Goal: Task Accomplishment & Management: Manage account settings

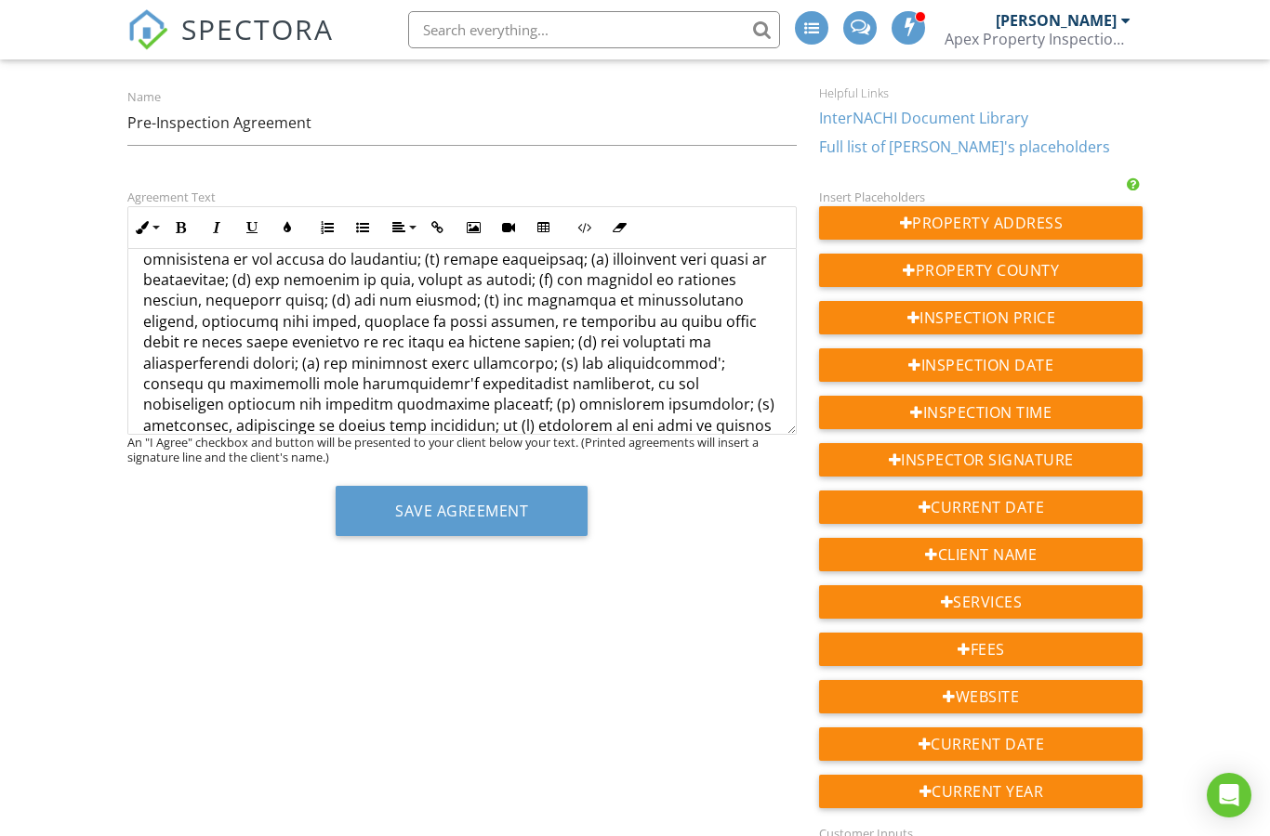
scroll to position [1318, 0]
click at [232, 356] on p at bounding box center [462, 610] width 638 height 1311
click at [230, 357] on p at bounding box center [462, 610] width 638 height 1311
click at [269, 356] on p at bounding box center [462, 631] width 638 height 1352
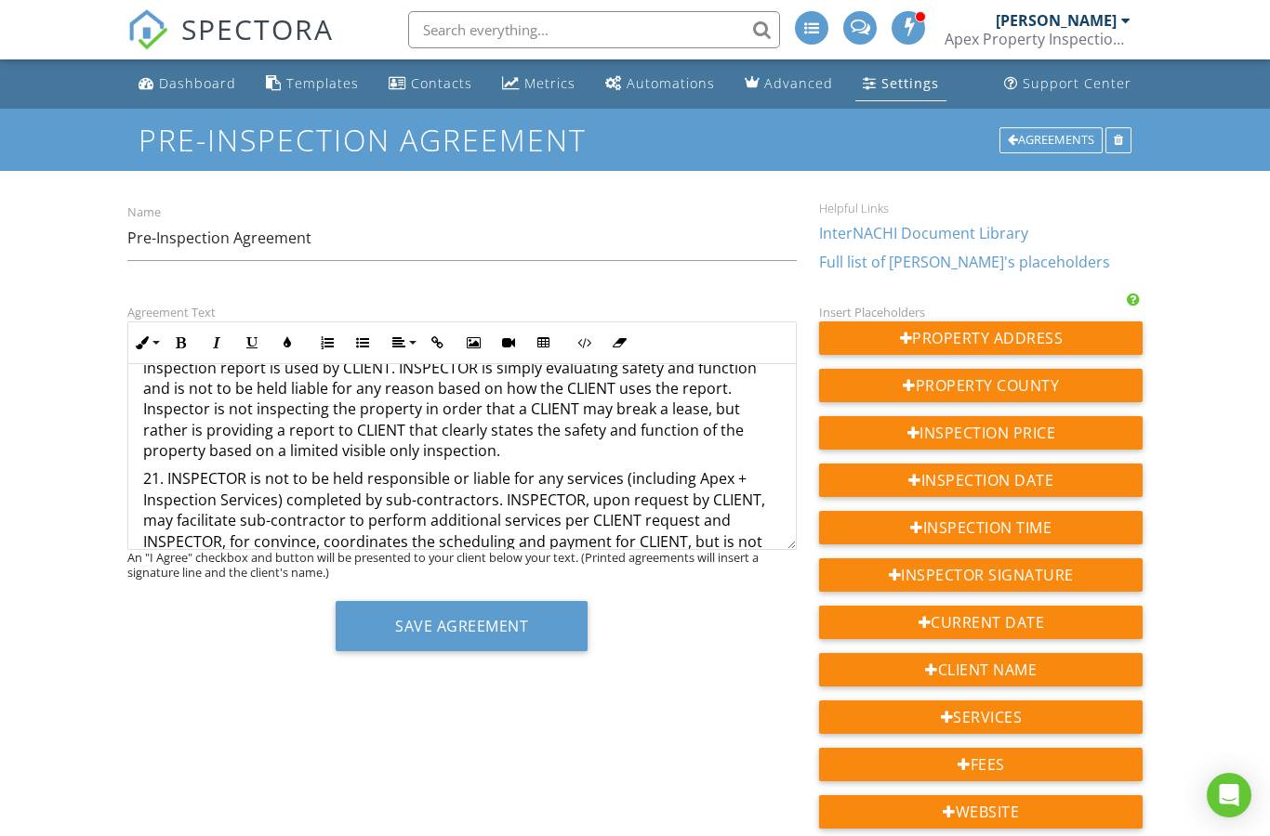
scroll to position [5165, 0]
click at [486, 715] on p "23. INSPECTOR reserves the rights to all media, photos and videos taken via pho…" at bounding box center [462, 736] width 638 height 42
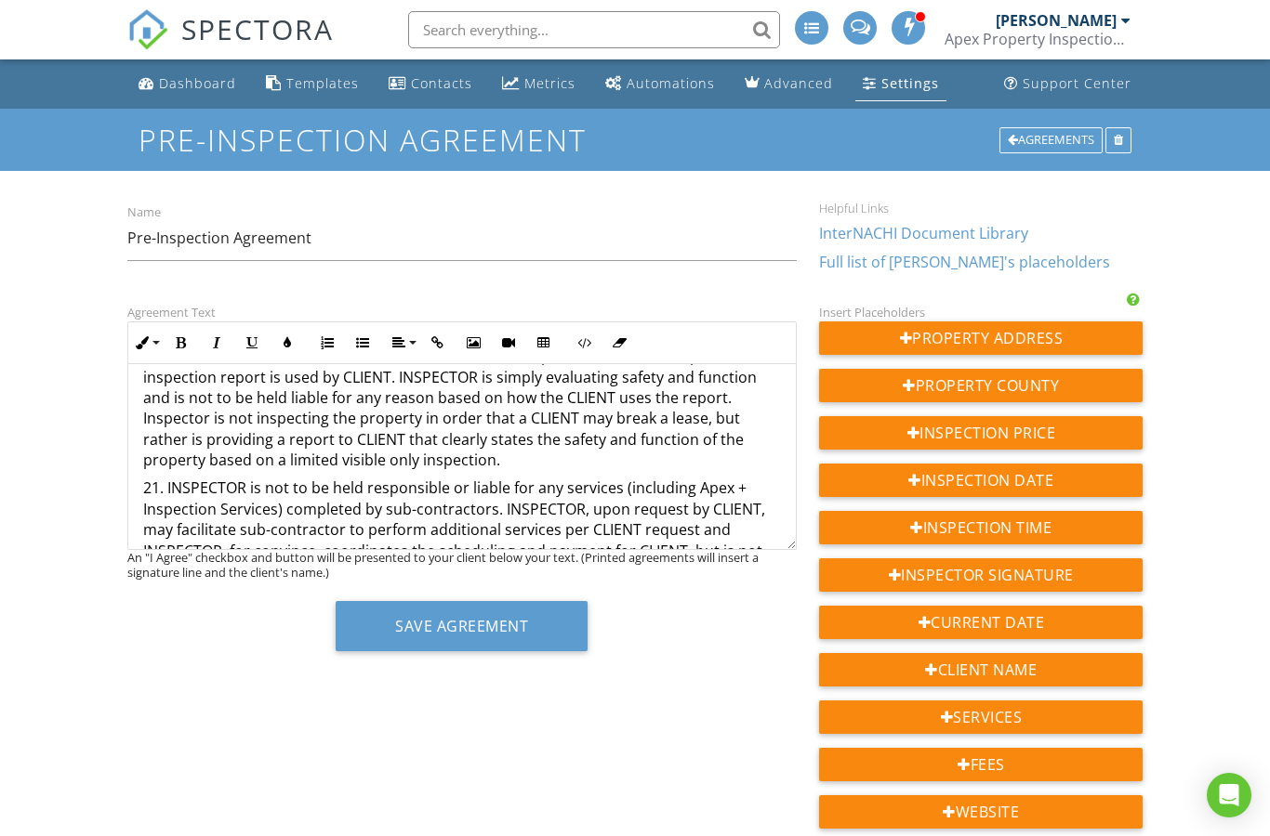
scroll to position [1389, 0]
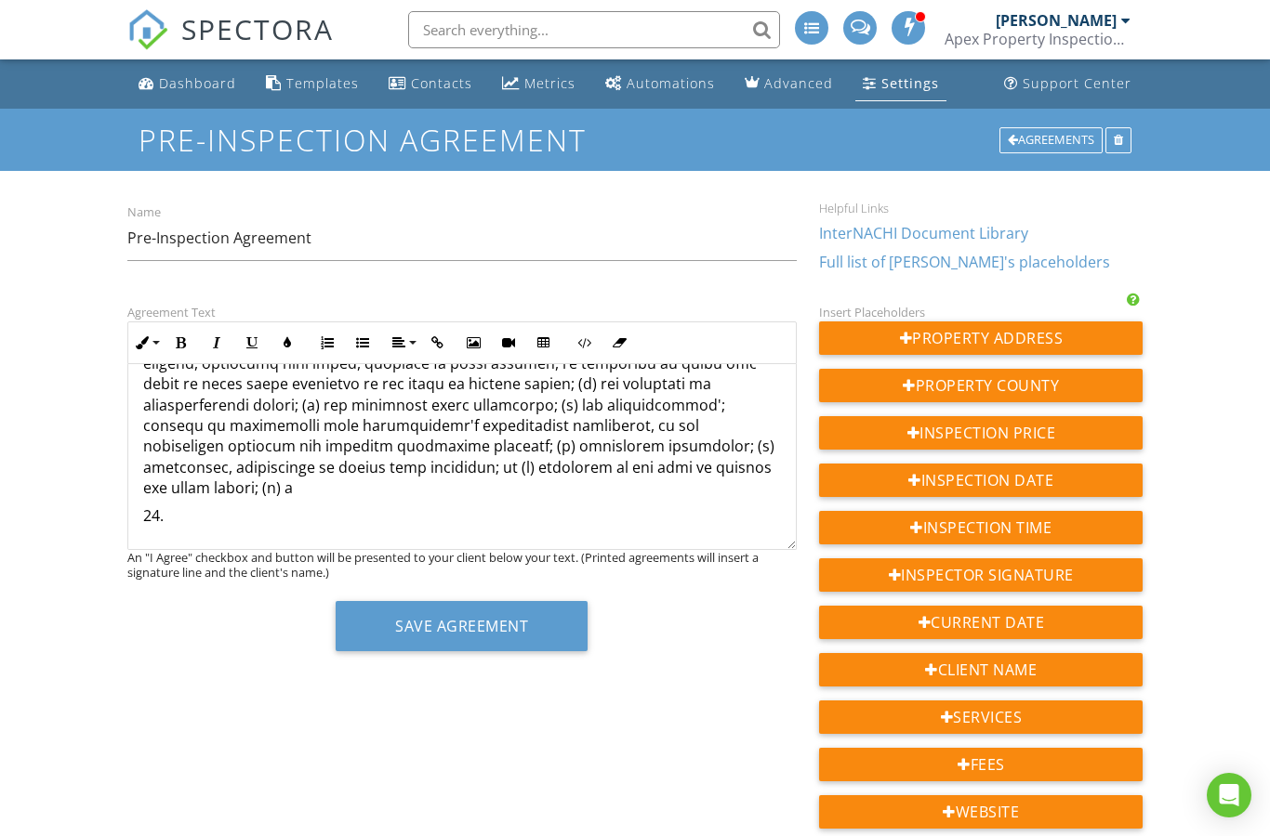
click at [211, 506] on p "24." at bounding box center [462, 516] width 638 height 20
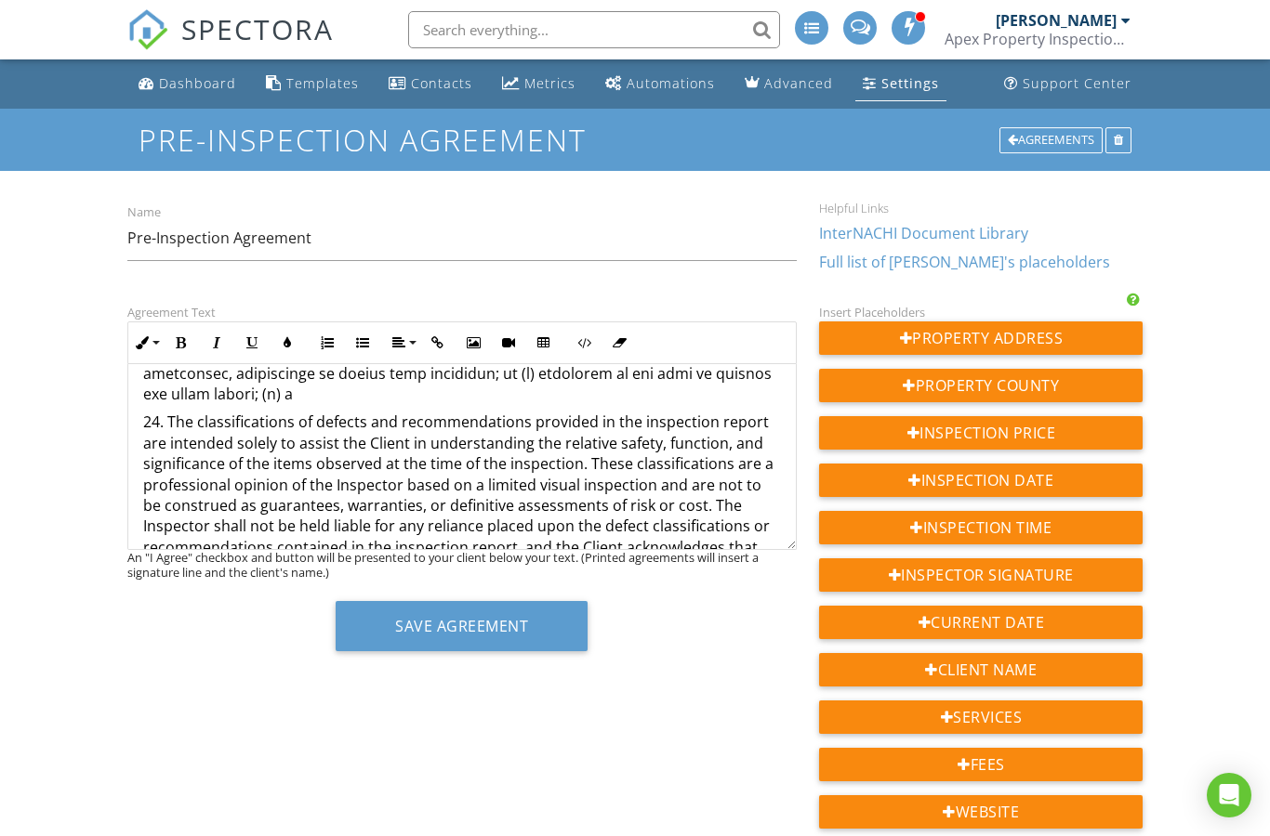
scroll to position [1486, 0]
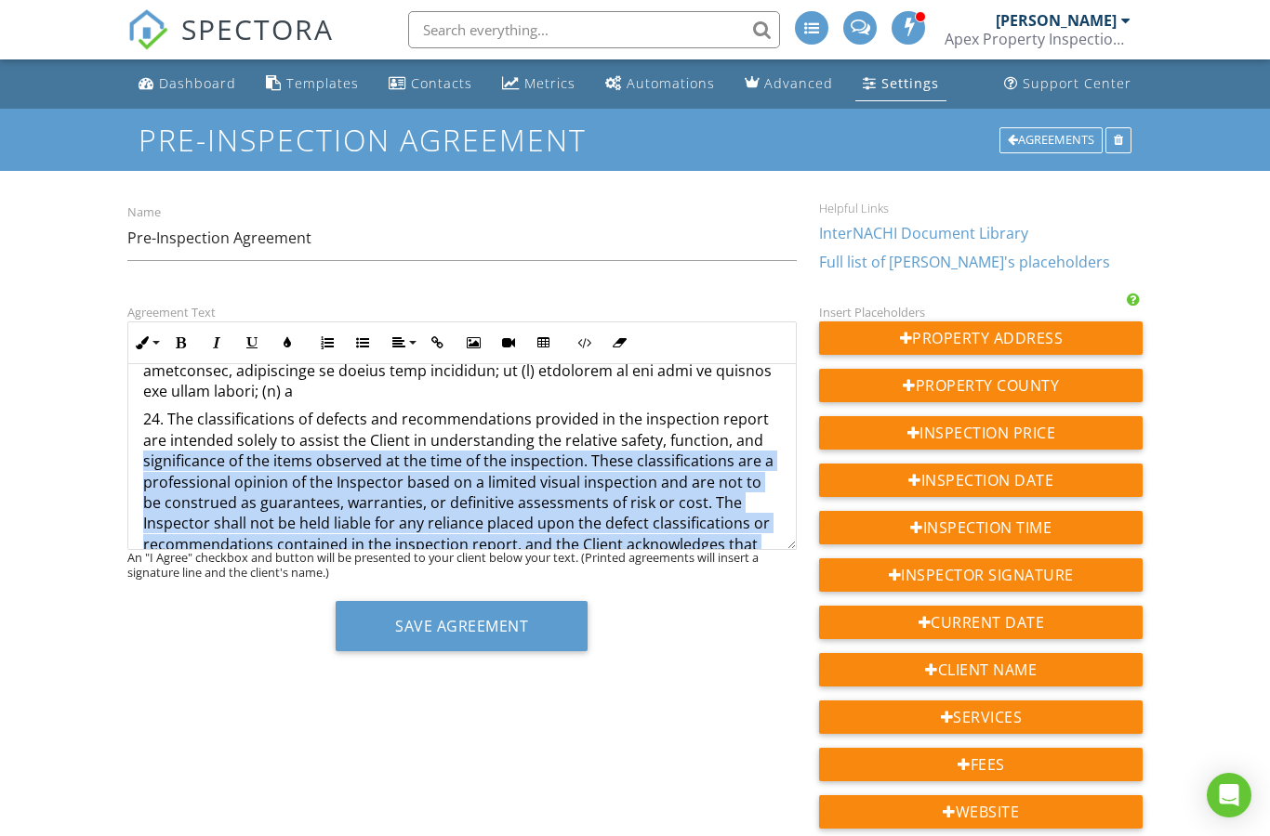
drag, startPoint x: 310, startPoint y: 490, endPoint x: 138, endPoint y: 376, distance: 206.0
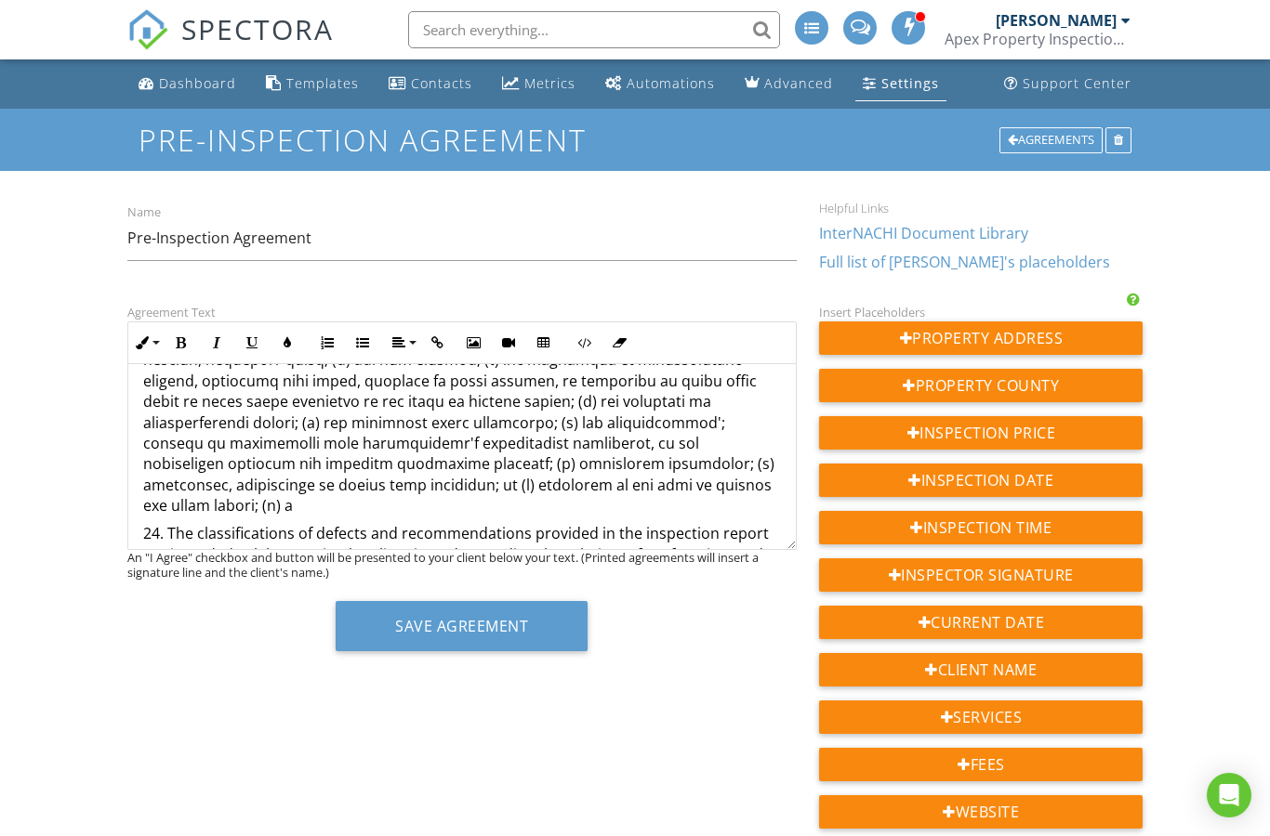
scroll to position [1362, 0]
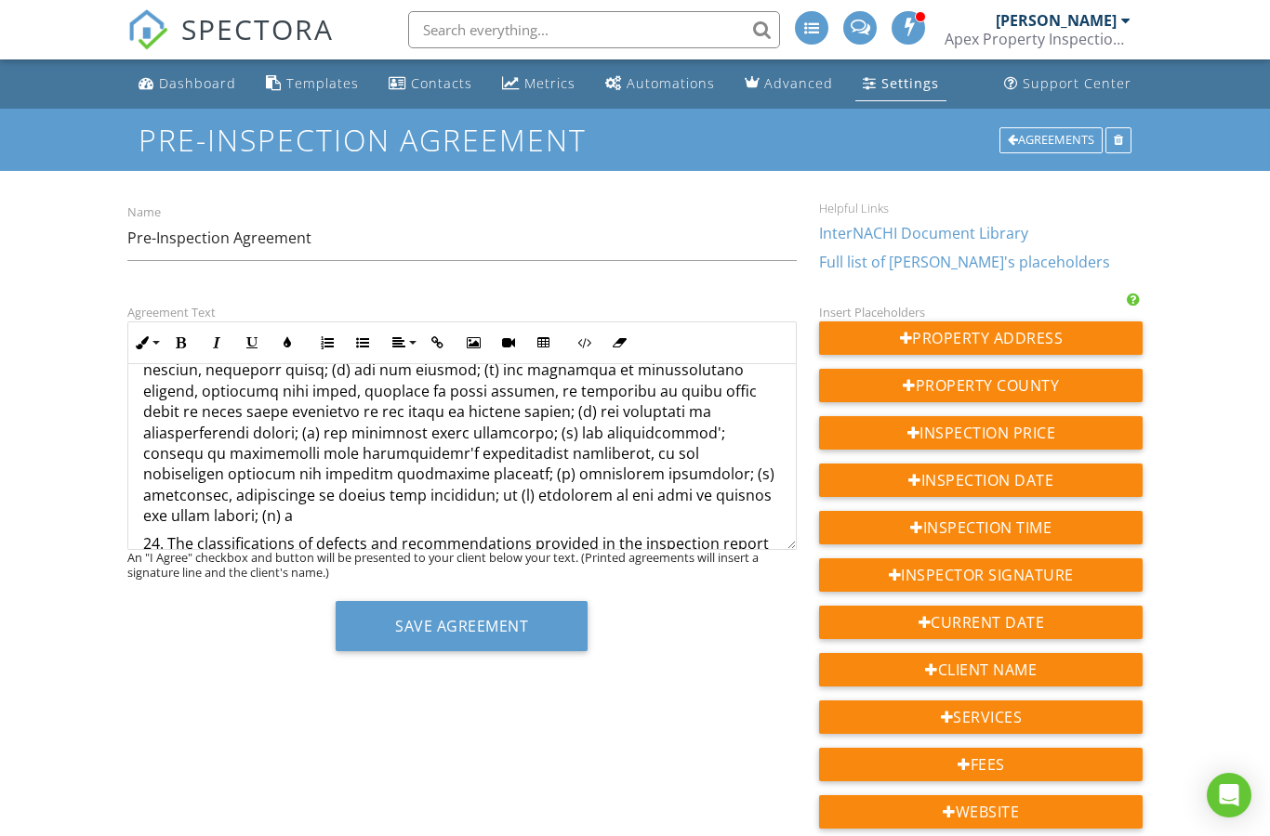
drag, startPoint x: 142, startPoint y: 454, endPoint x: 227, endPoint y: 478, distance: 87.7
click at [227, 533] on p "24. The classifications of defects and recommendations provided in the inspecti…" at bounding box center [462, 627] width 638 height 188
click at [298, 533] on p "24. The classifications of defects and recommendations provided in the inspecti…" at bounding box center [462, 627] width 638 height 188
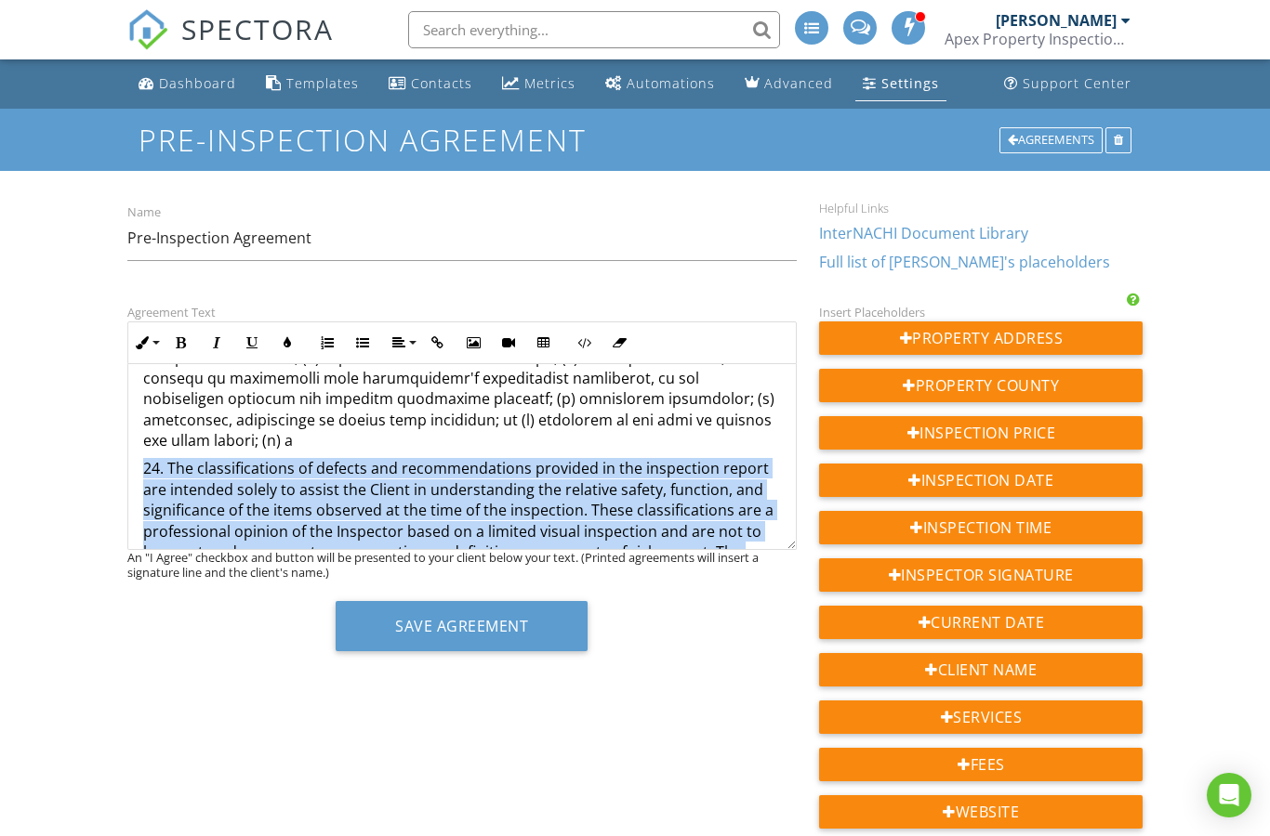
scroll to position [1468, 0]
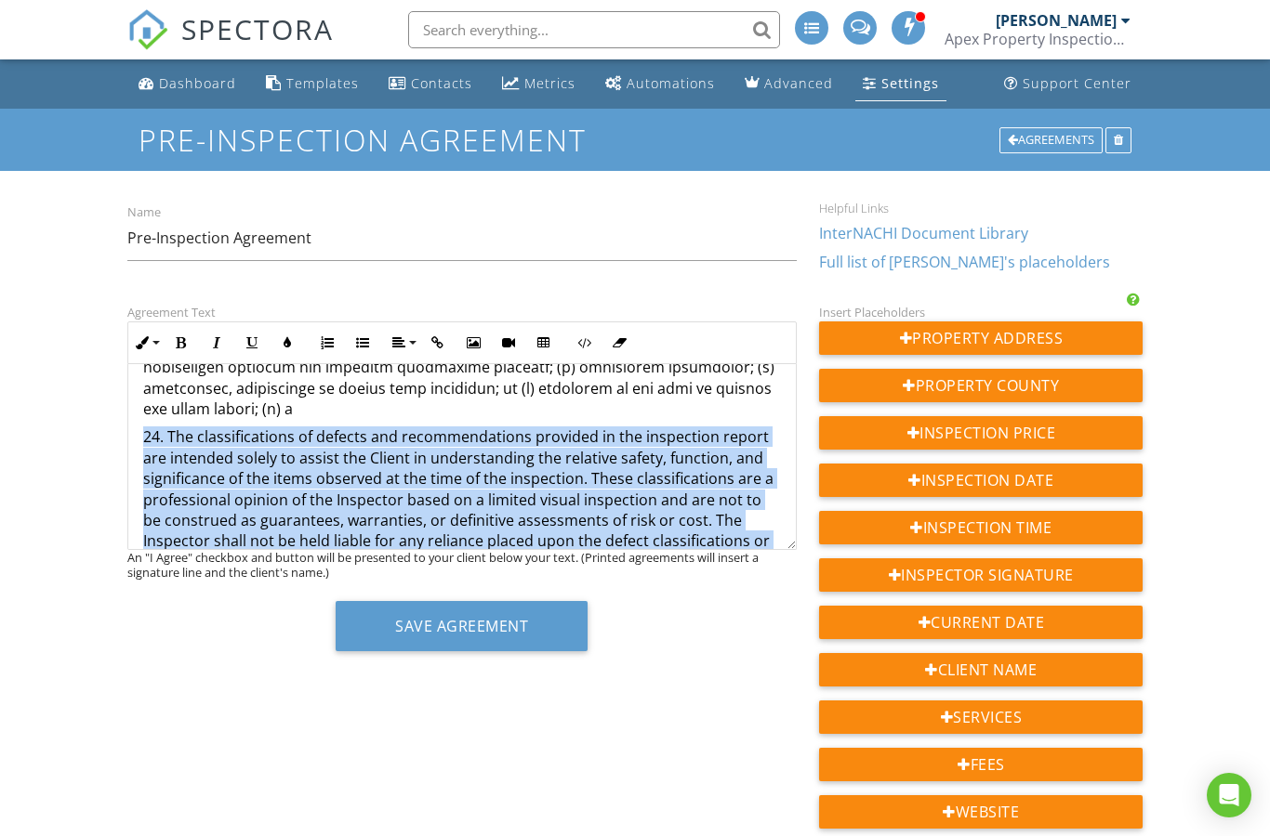
drag, startPoint x: 143, startPoint y: 457, endPoint x: 377, endPoint y: 518, distance: 241.9
click at [377, 518] on p "24. The classifications of defects and recommendations provided in the inspecti…" at bounding box center [462, 521] width 638 height 188
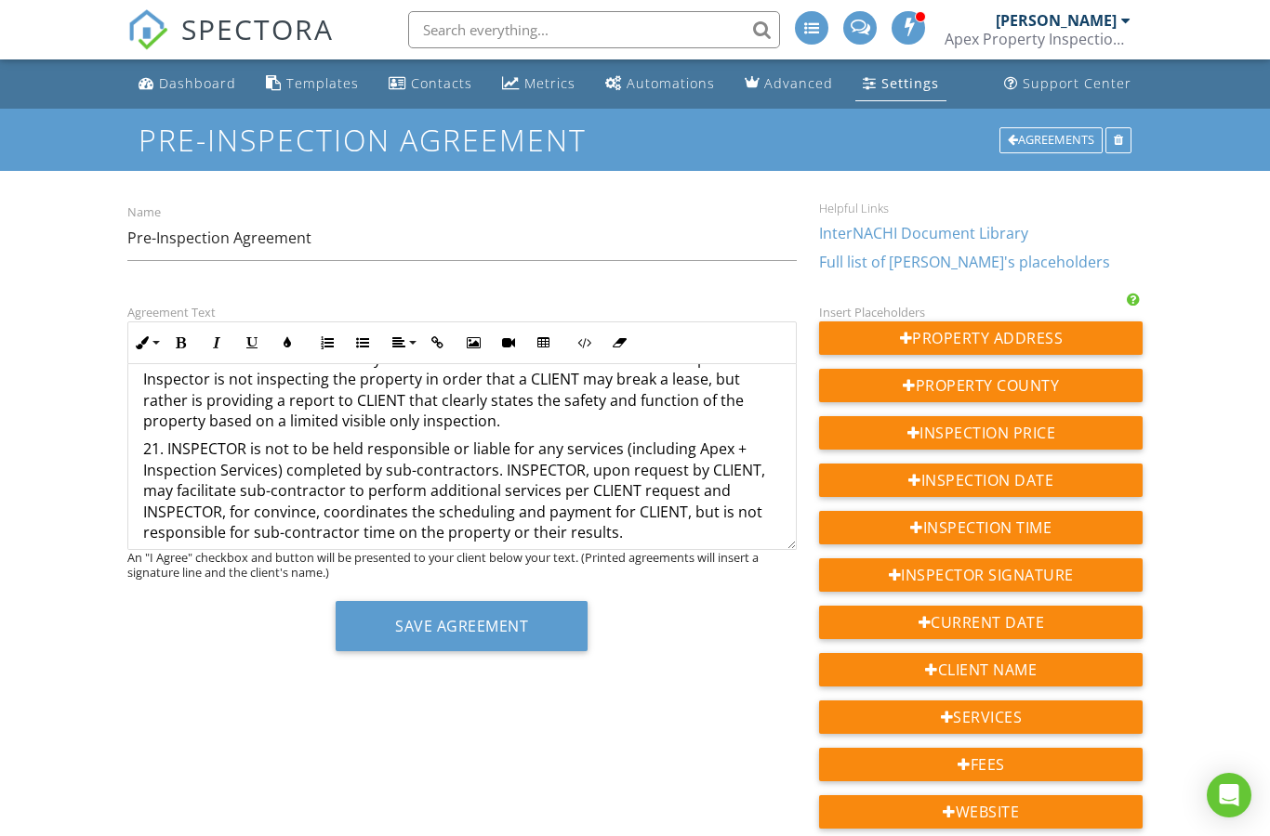
scroll to position [5197, 0]
click at [178, 731] on p at bounding box center [462, 741] width 638 height 20
click at [230, 759] on p "24." at bounding box center [462, 769] width 638 height 20
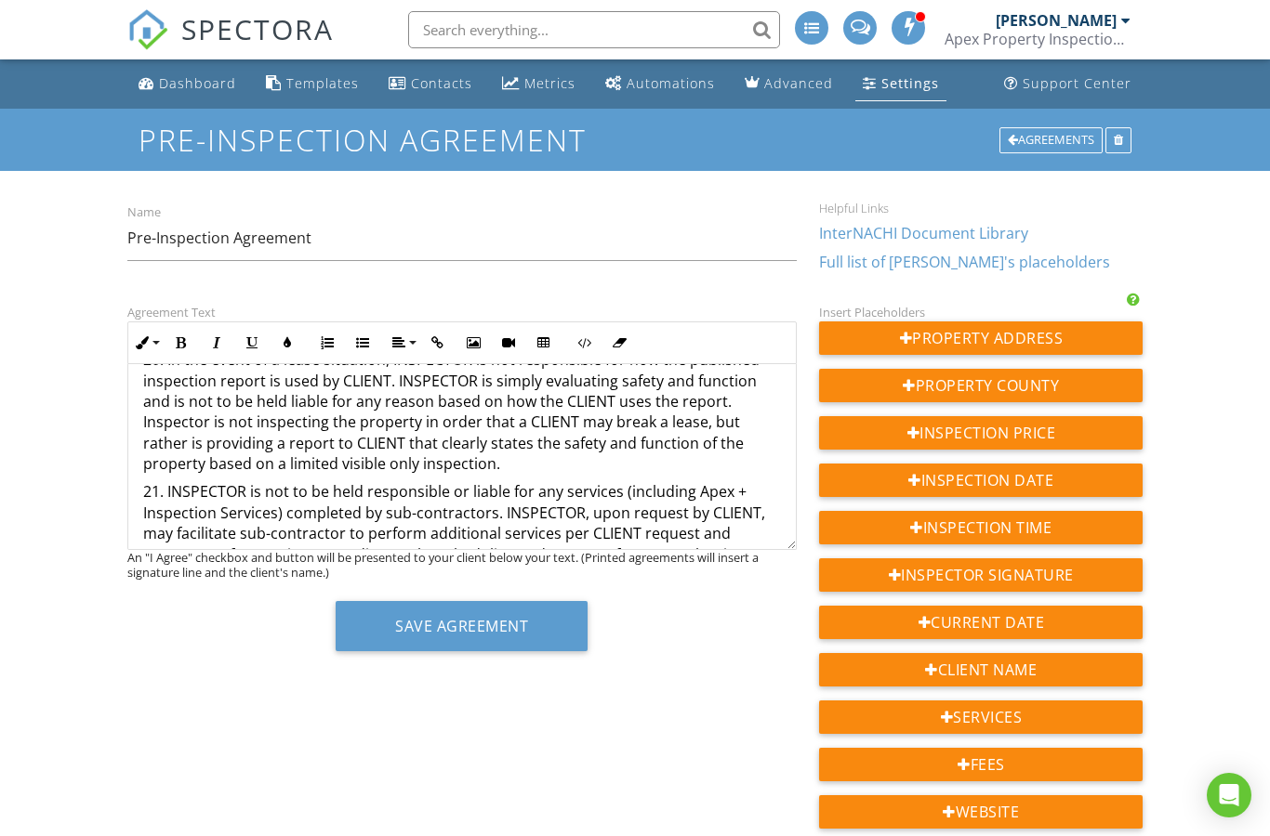
scroll to position [5152, 0]
click at [238, 777] on p at bounding box center [462, 787] width 638 height 20
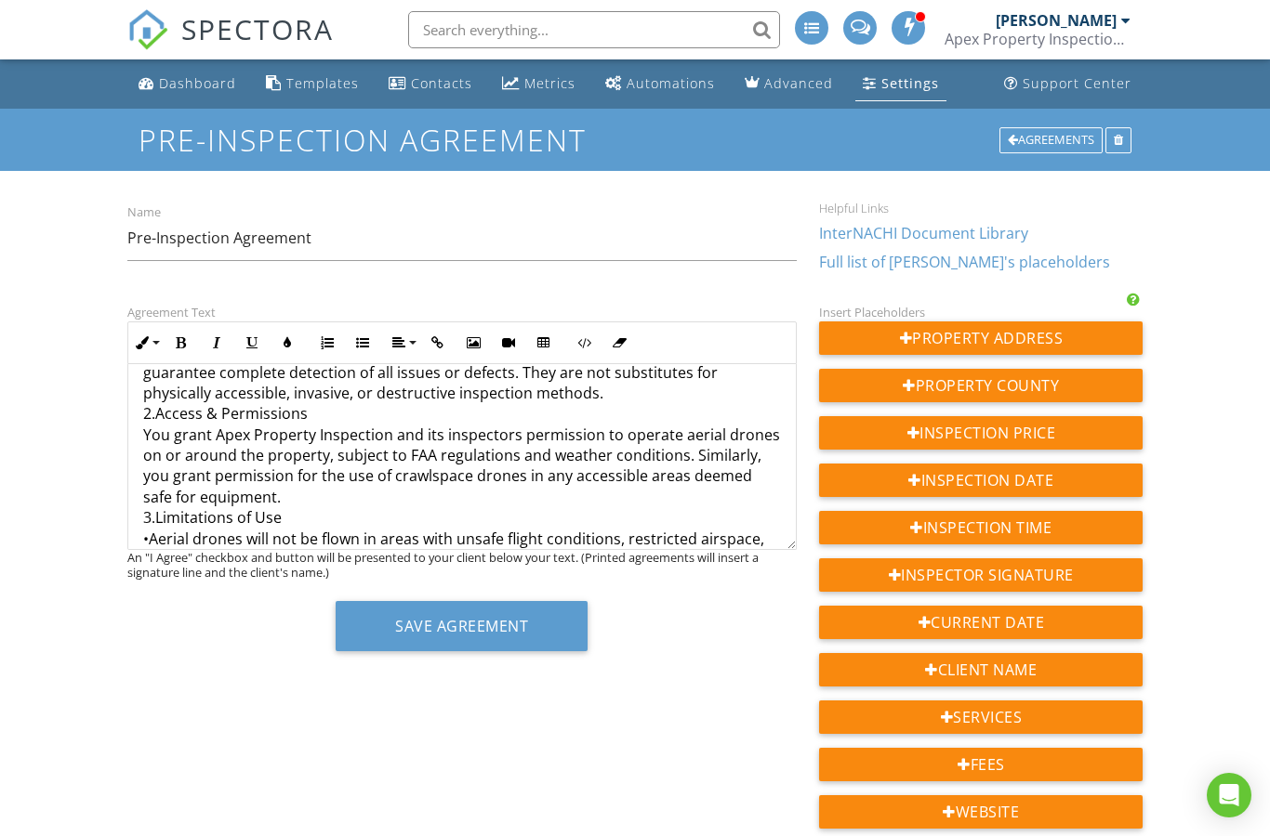
scroll to position [6059, 0]
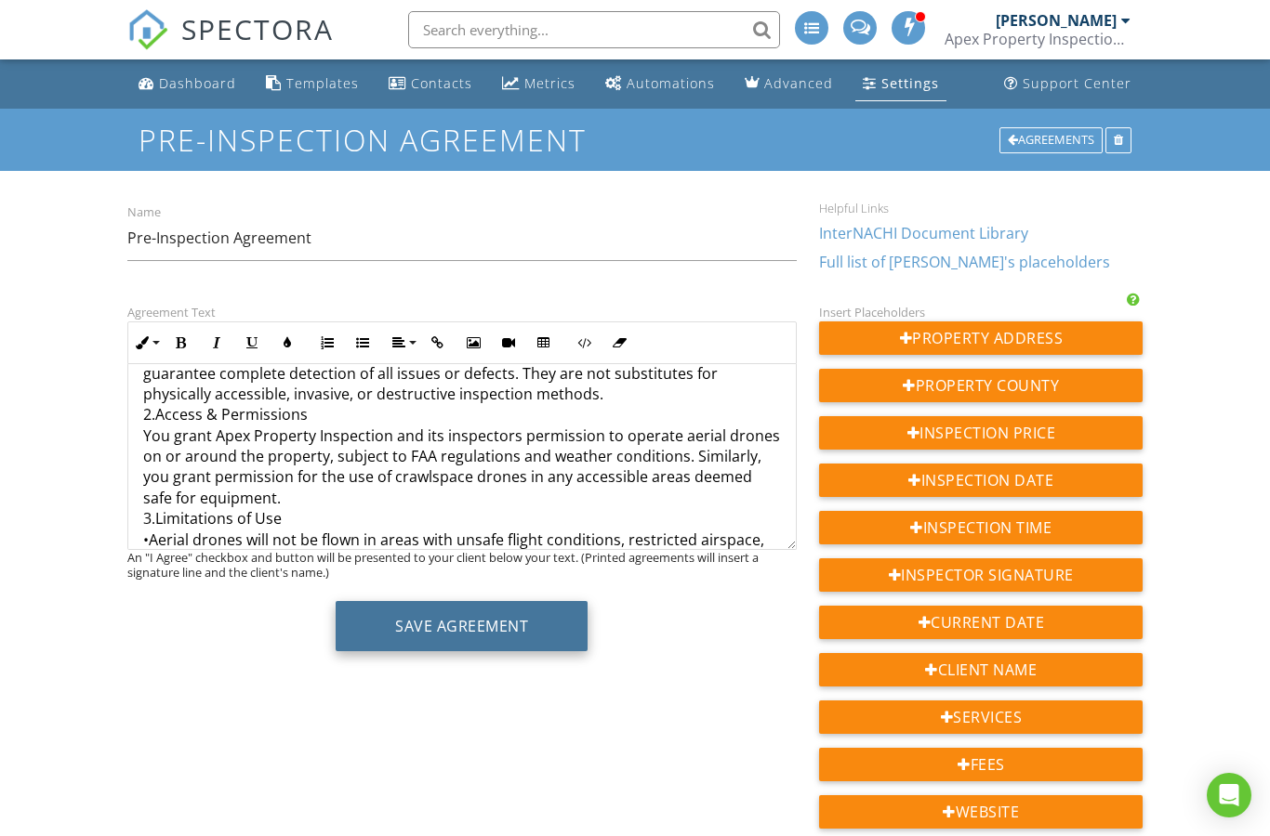
click at [512, 632] on button "Save Agreement" at bounding box center [462, 626] width 252 height 50
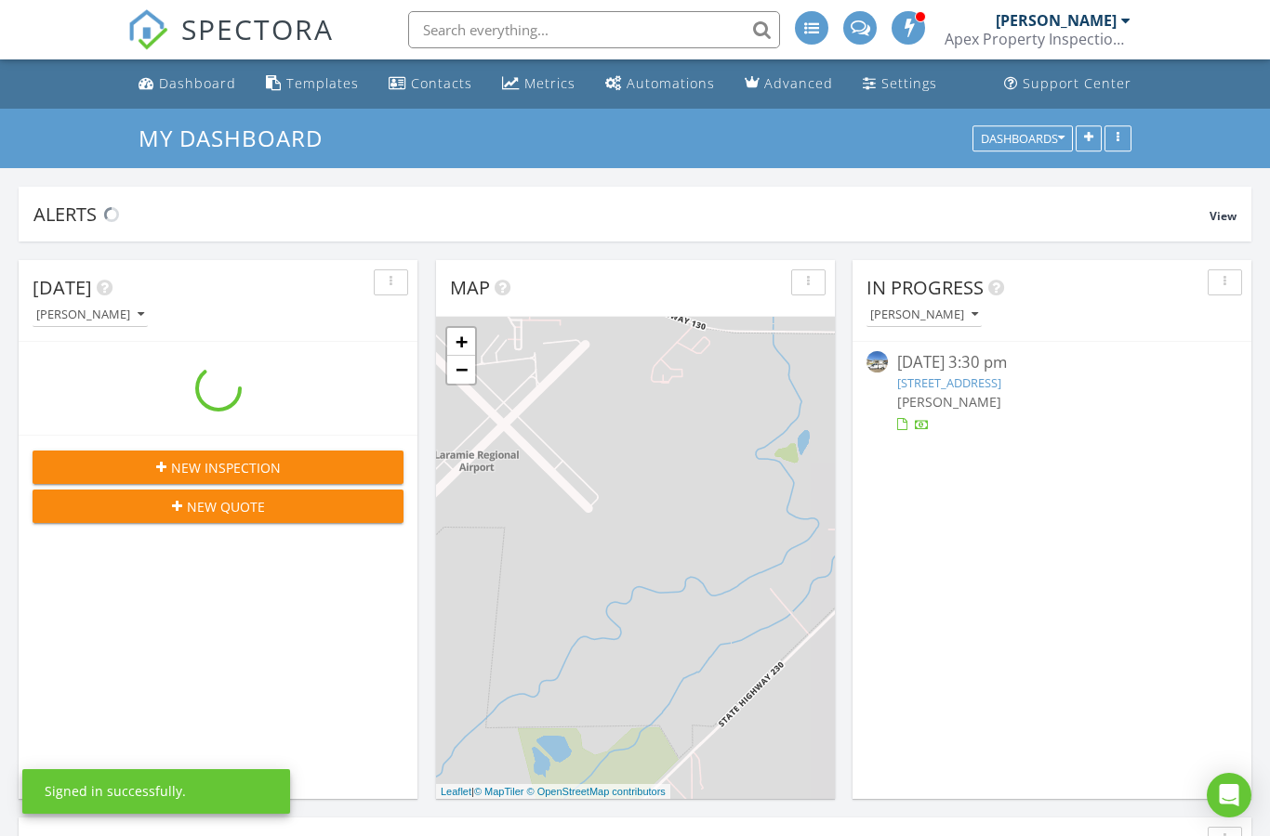
scroll to position [9, 9]
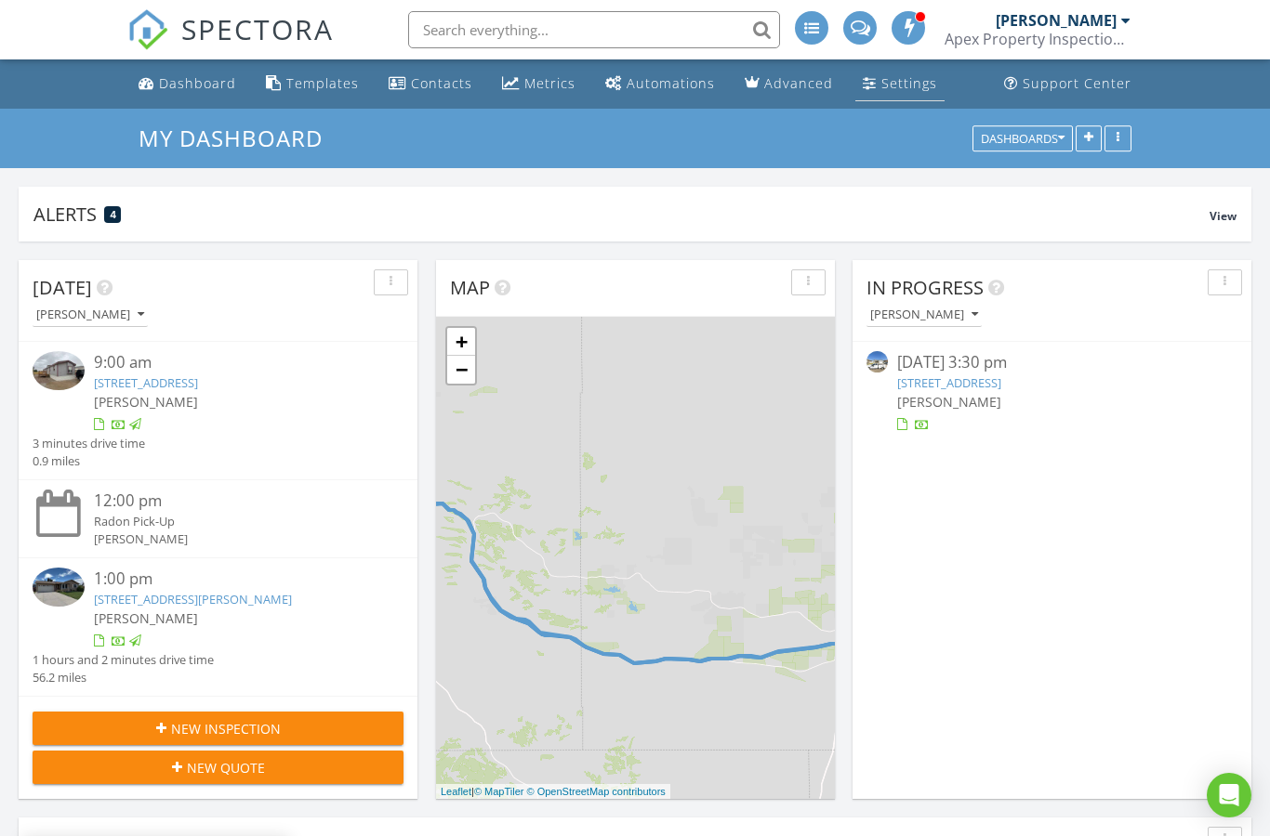
click at [919, 94] on link "Settings" at bounding box center [899, 84] width 89 height 34
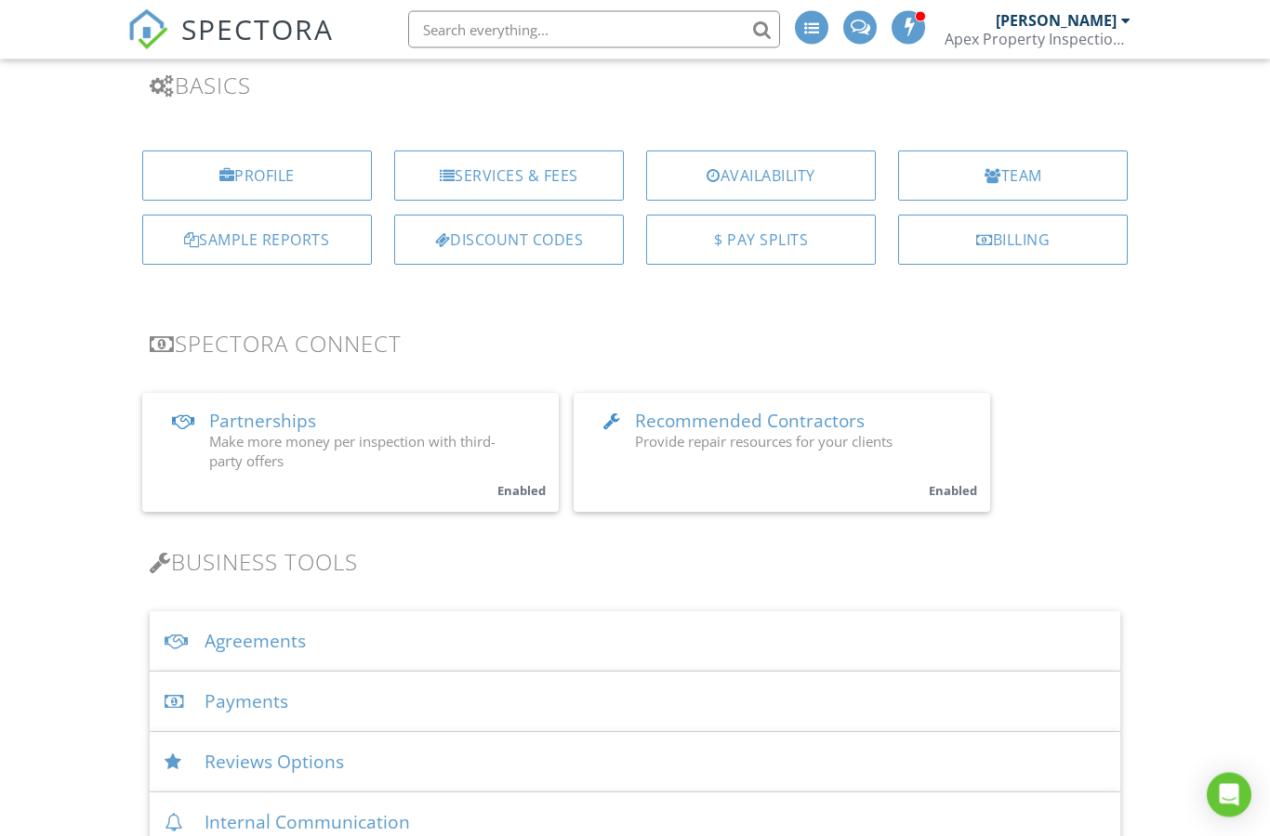
click at [277, 647] on div "Agreements" at bounding box center [635, 642] width 971 height 60
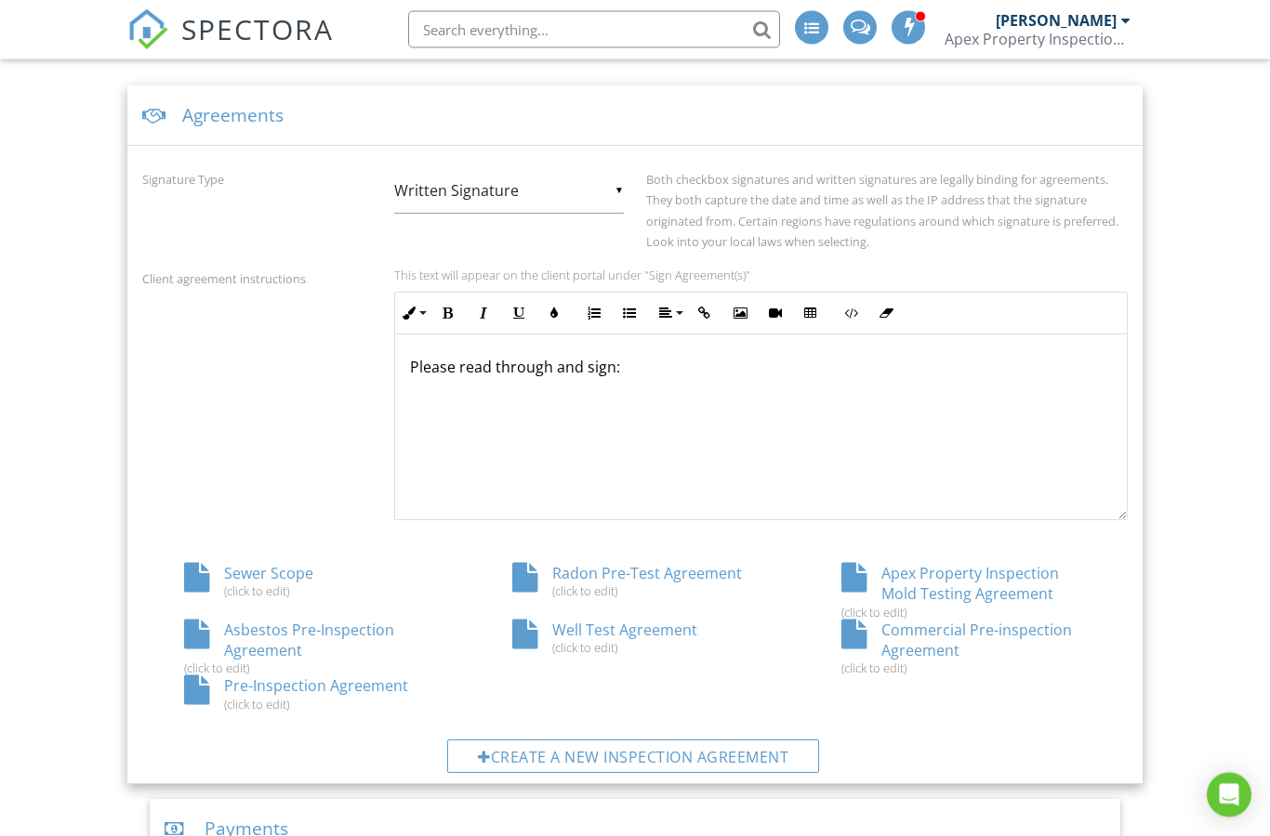
scroll to position [681, 0]
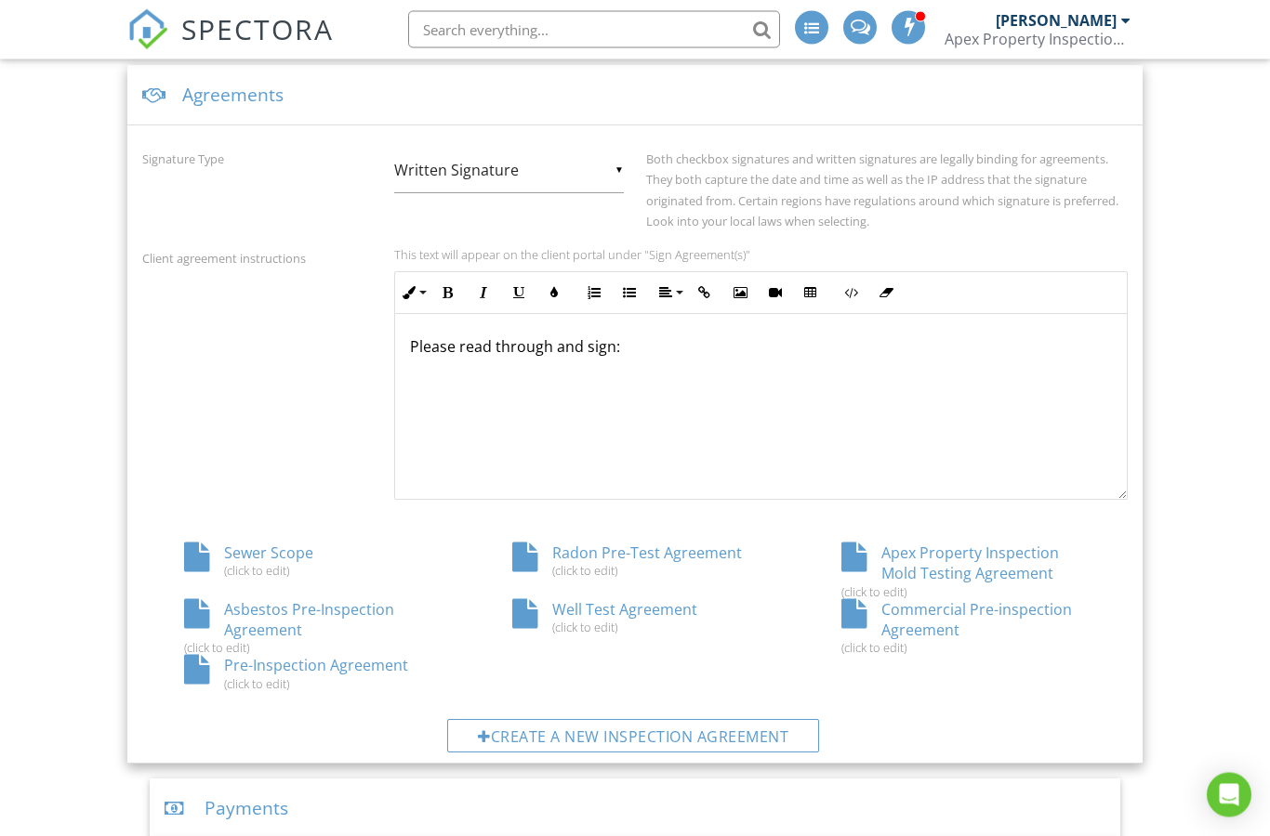
click at [295, 668] on div "Pre-Inspection Agreement (click to edit)" at bounding box center [306, 673] width 329 height 35
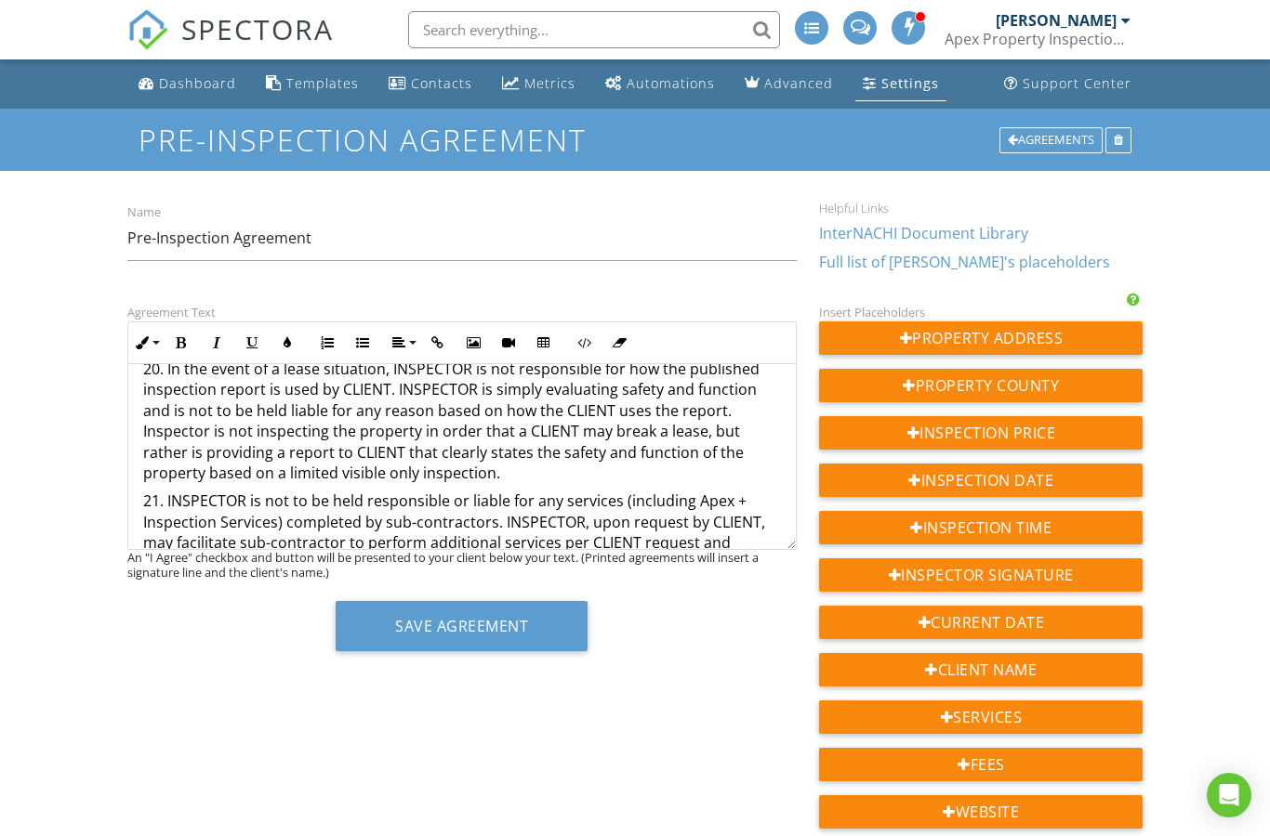
scroll to position [5077, 0]
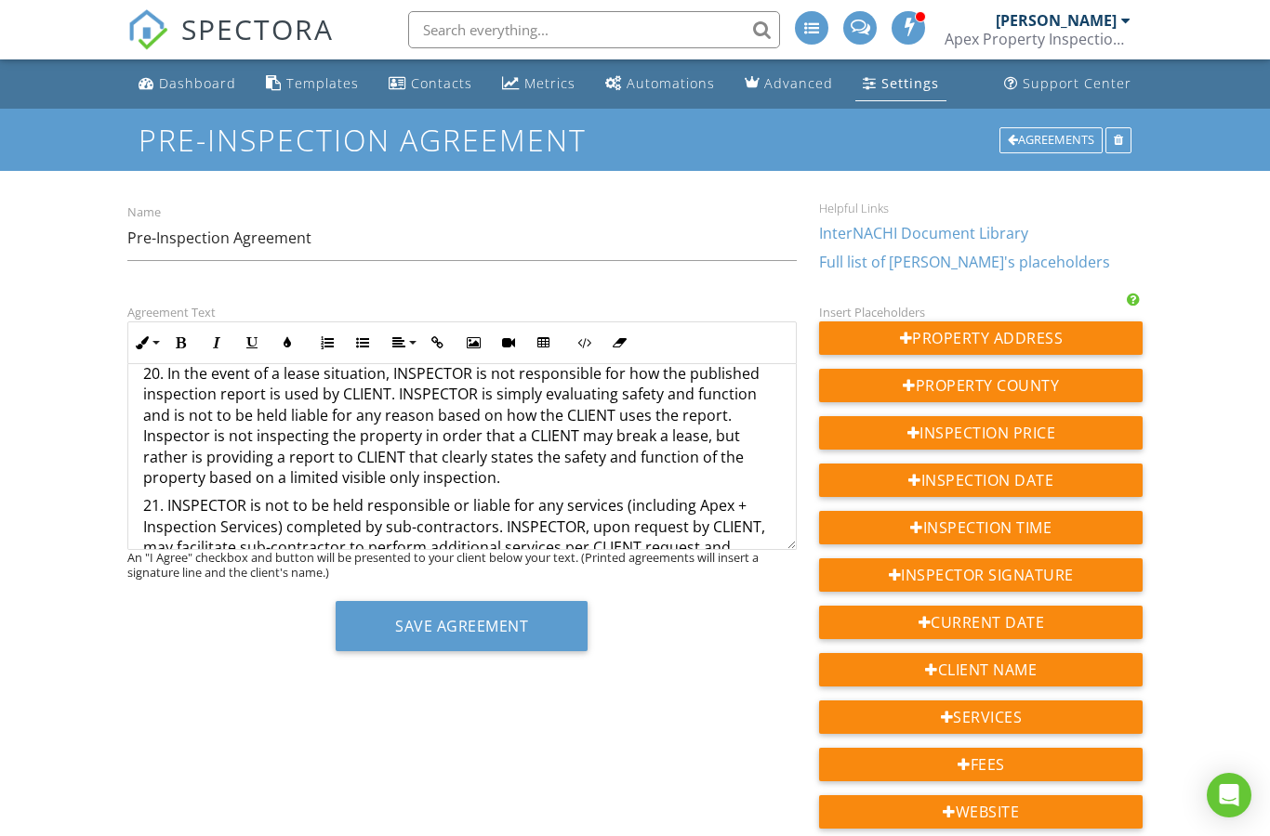
click at [464, 740] on p "23. INSPECTOR reserves the rights to all media, photos and videos taken via pho…" at bounding box center [462, 761] width 638 height 42
click at [198, 788] on p "24." at bounding box center [462, 798] width 638 height 20
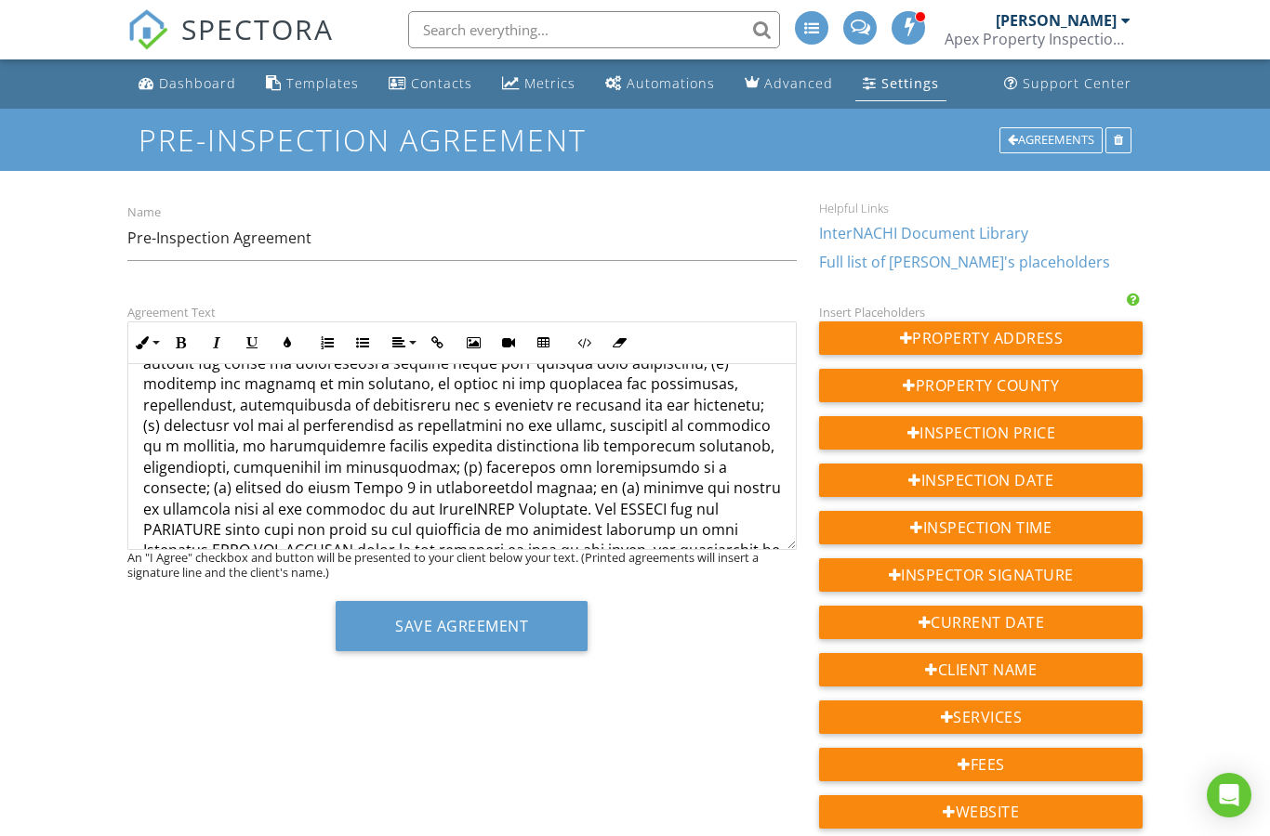
scroll to position [2028, 0]
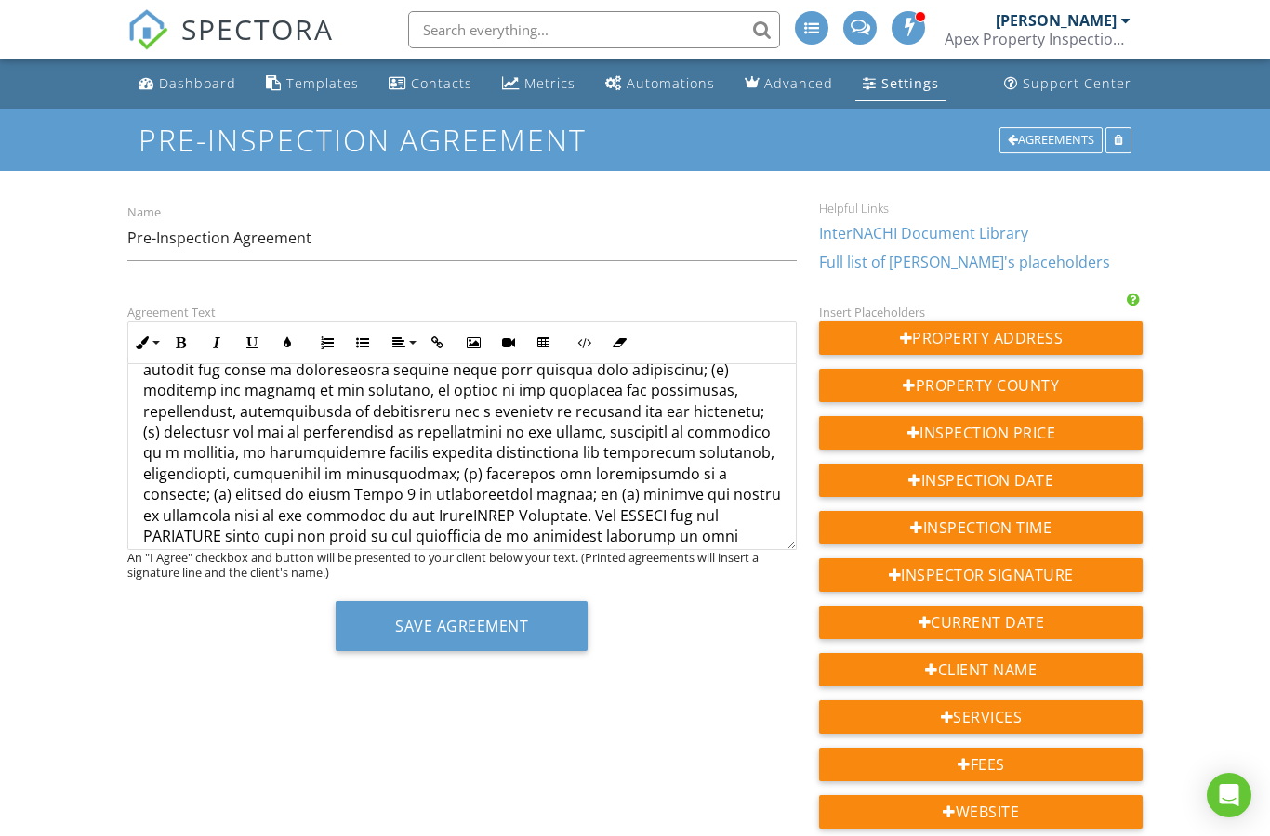
click at [675, 520] on p at bounding box center [462, 16] width 638 height 1311
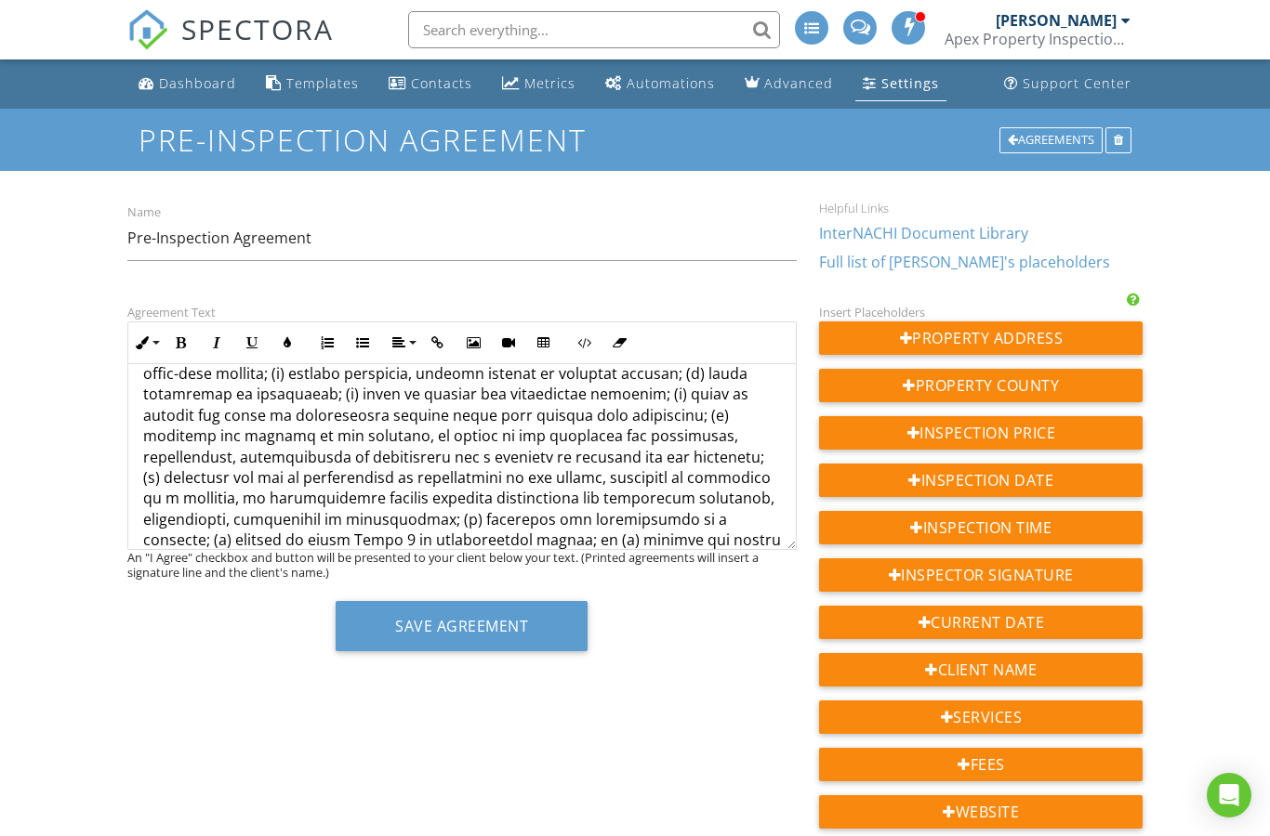
scroll to position [1986, 0]
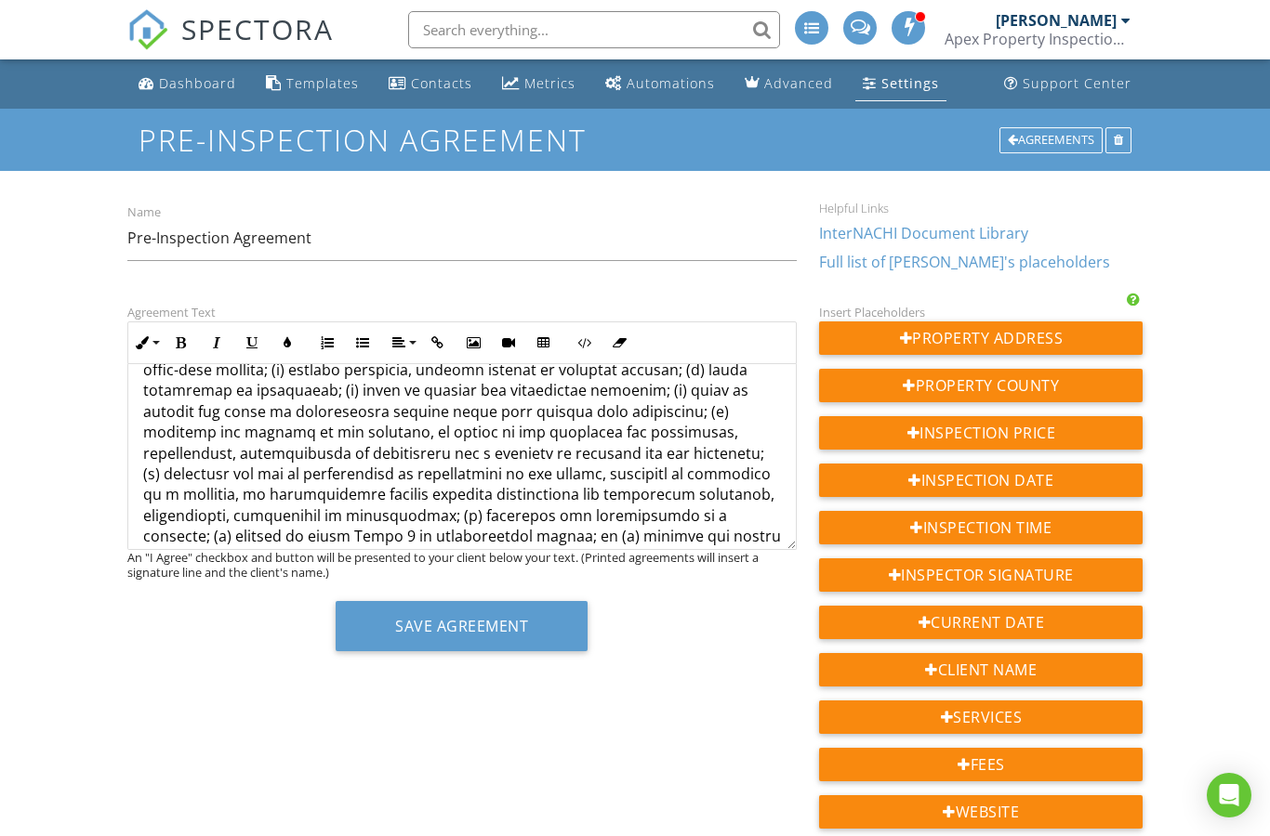
click at [573, 435] on p at bounding box center [462, 57] width 638 height 1311
click at [730, 439] on p at bounding box center [462, 16] width 638 height 1228
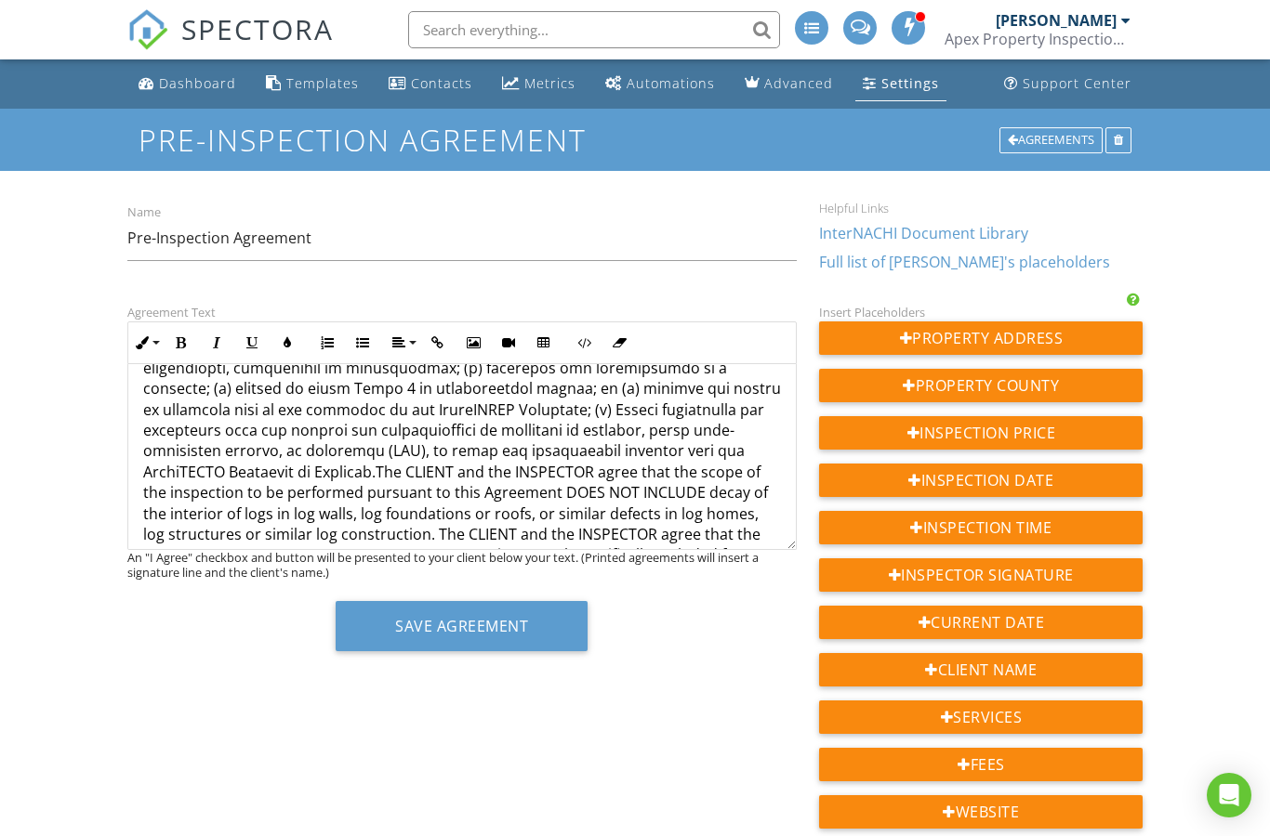
scroll to position [2139, 0]
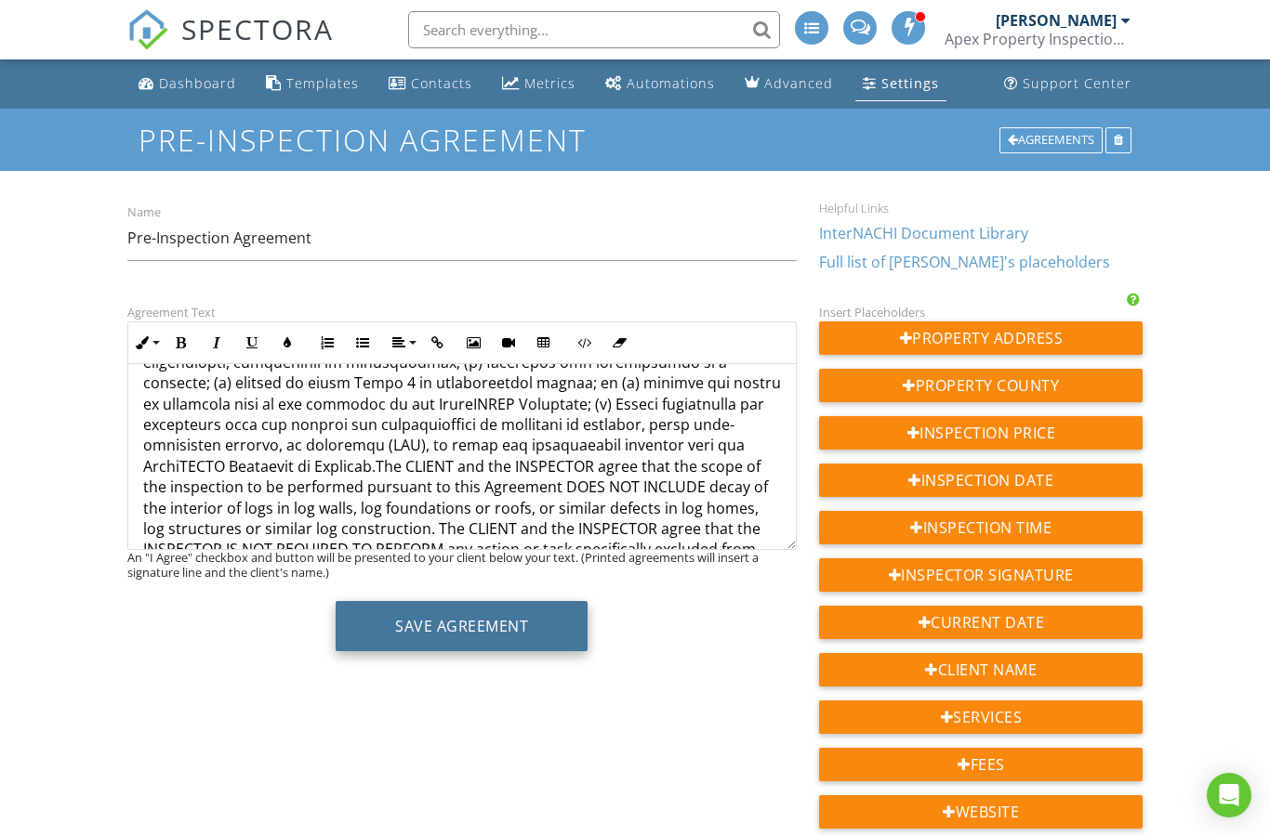
click at [494, 631] on button "Save Agreement" at bounding box center [462, 626] width 252 height 50
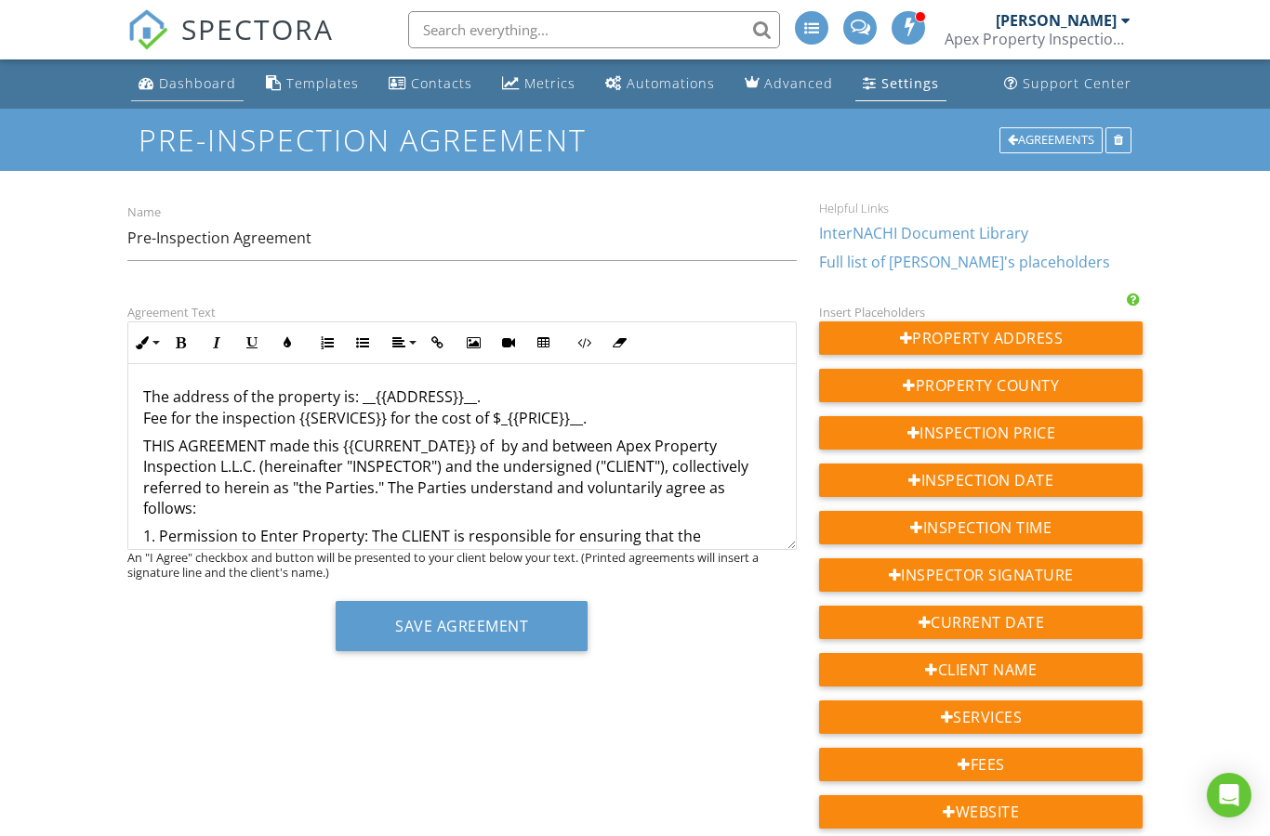
click at [210, 87] on div "Dashboard" at bounding box center [197, 83] width 77 height 18
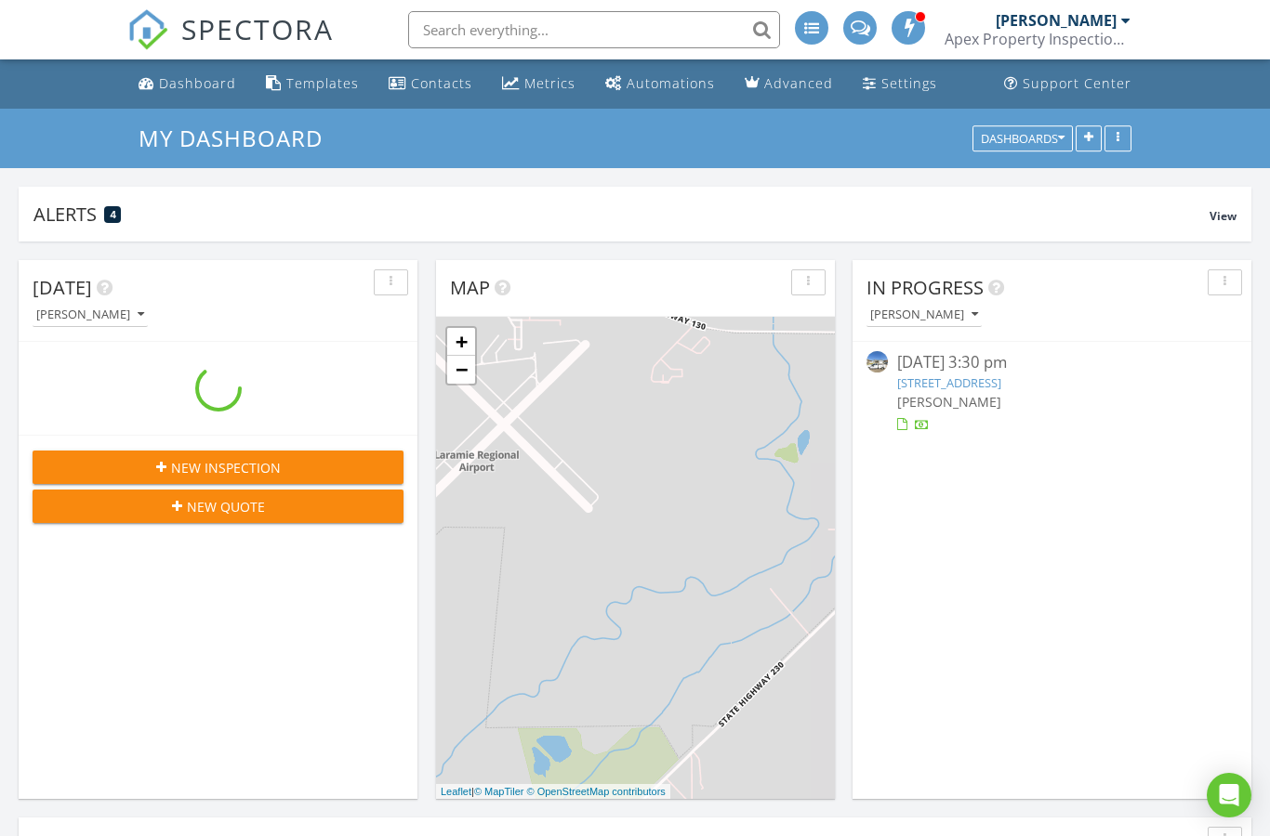
scroll to position [1692, 1270]
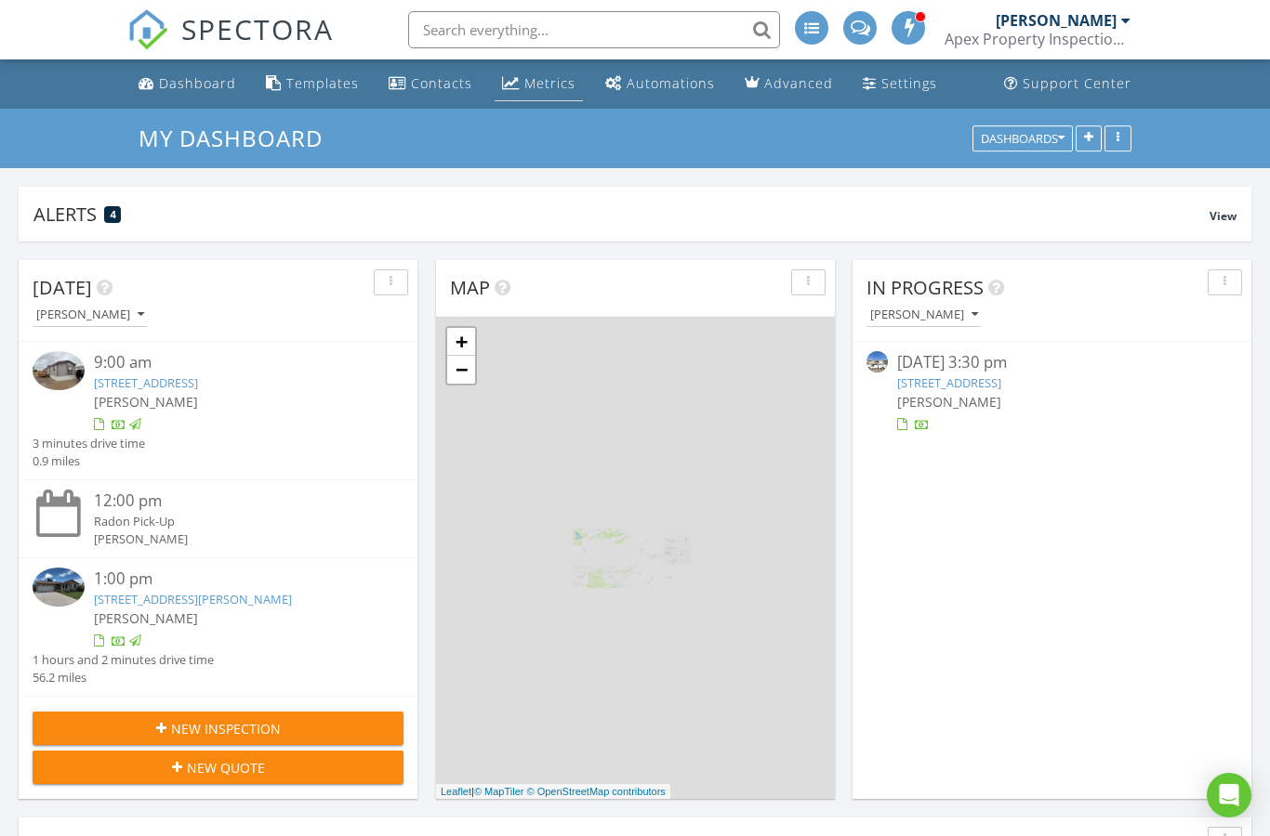
click at [535, 90] on div "Metrics" at bounding box center [549, 83] width 51 height 18
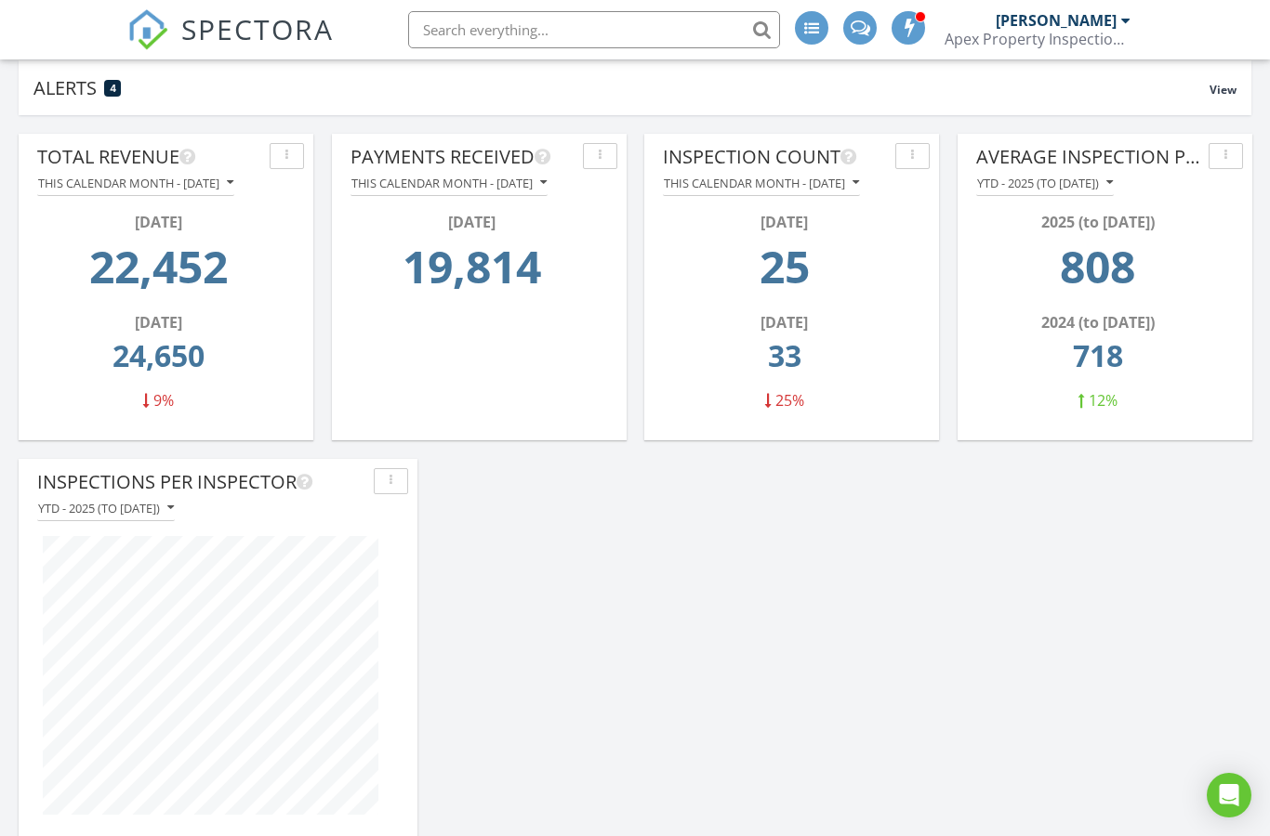
scroll to position [98, 0]
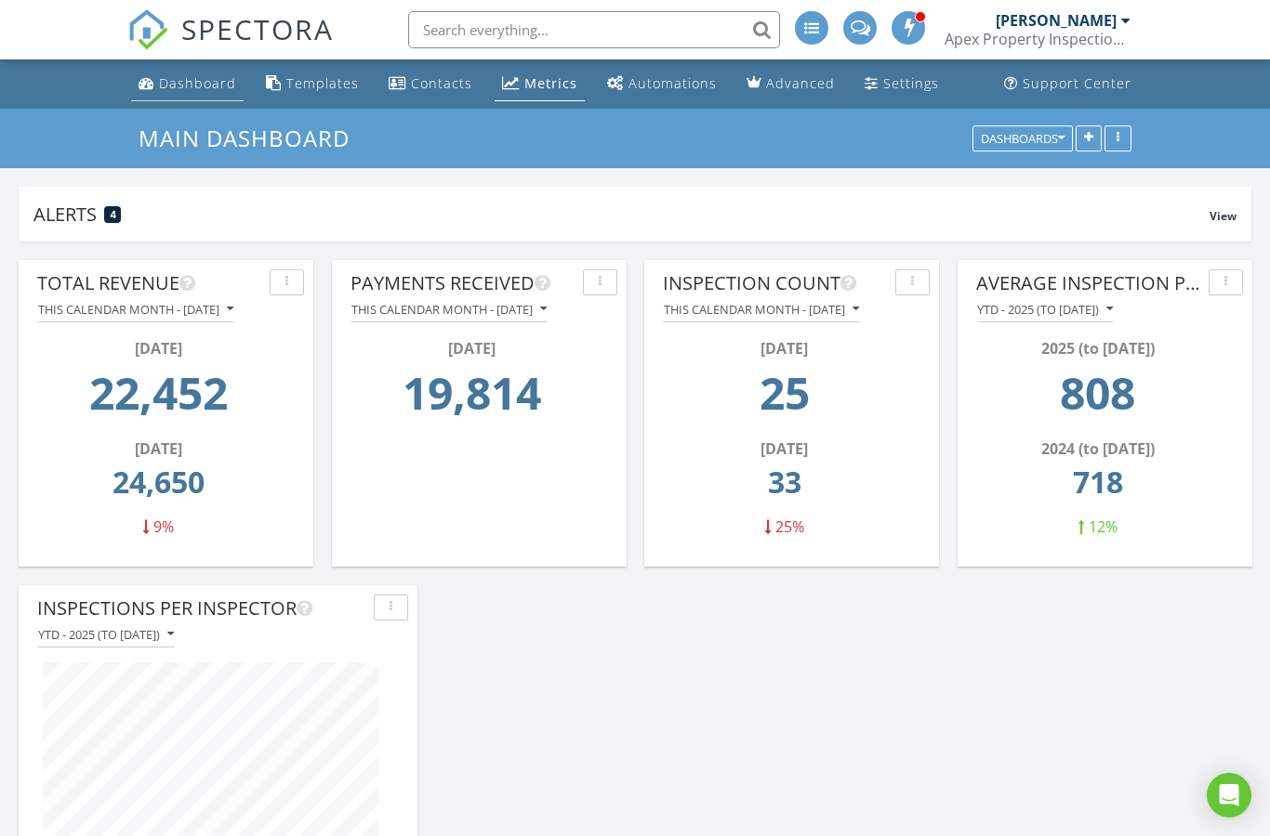
click at [190, 83] on div "Dashboard" at bounding box center [197, 83] width 77 height 18
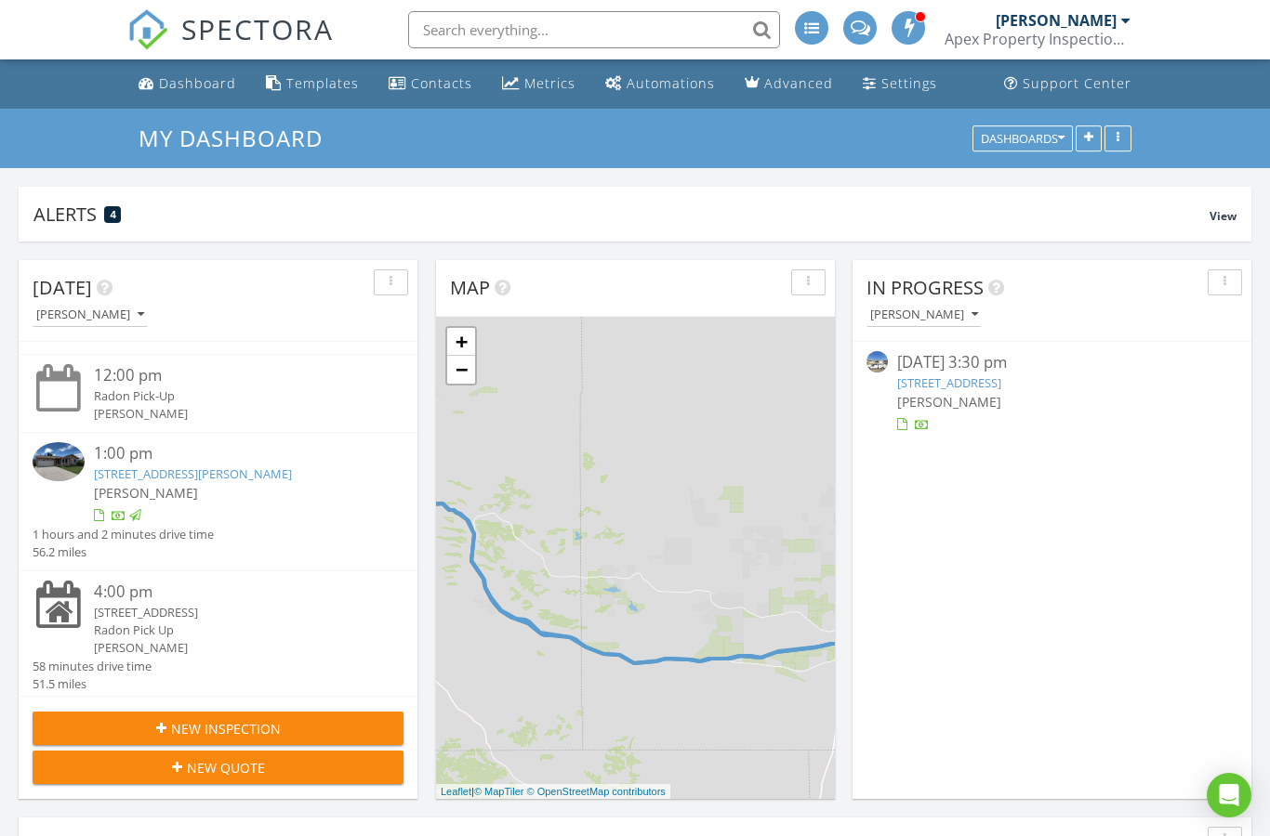
scroll to position [125, 0]
click at [227, 610] on div "3821 Little Moon Trail, Laramie, WY 82070" at bounding box center [233, 614] width 278 height 18
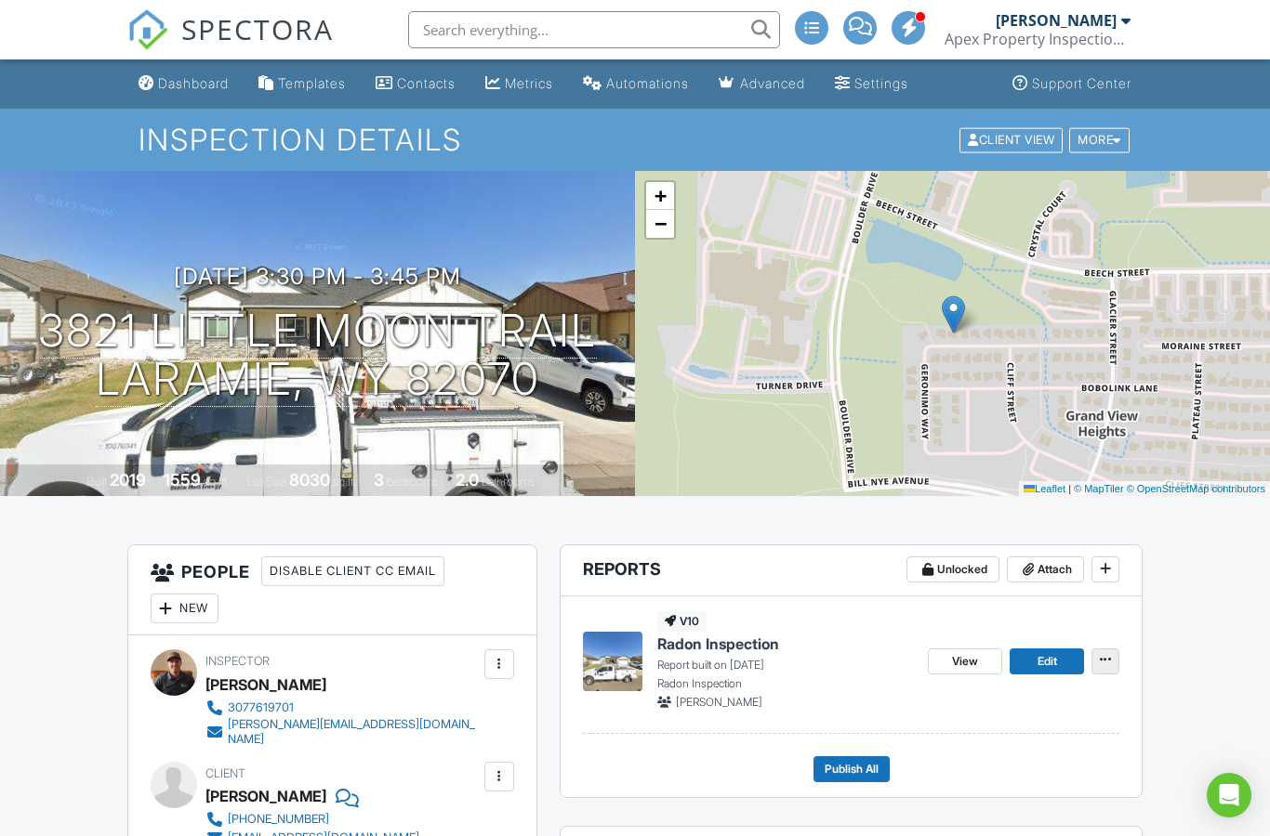
click at [1114, 665] on span at bounding box center [1105, 660] width 19 height 19
click at [1052, 797] on label "Delete Report" at bounding box center [1011, 798] width 191 height 44
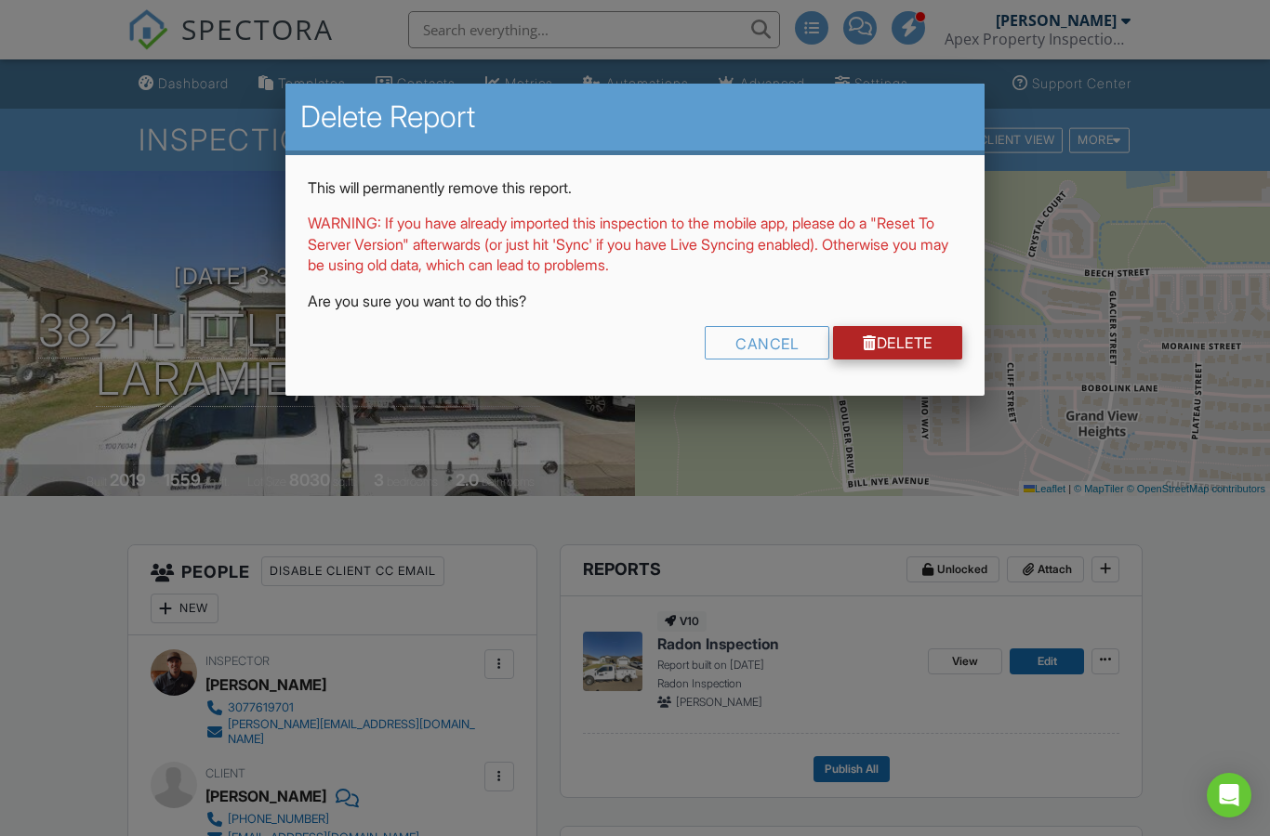
click at [913, 339] on link "Delete" at bounding box center [897, 342] width 129 height 33
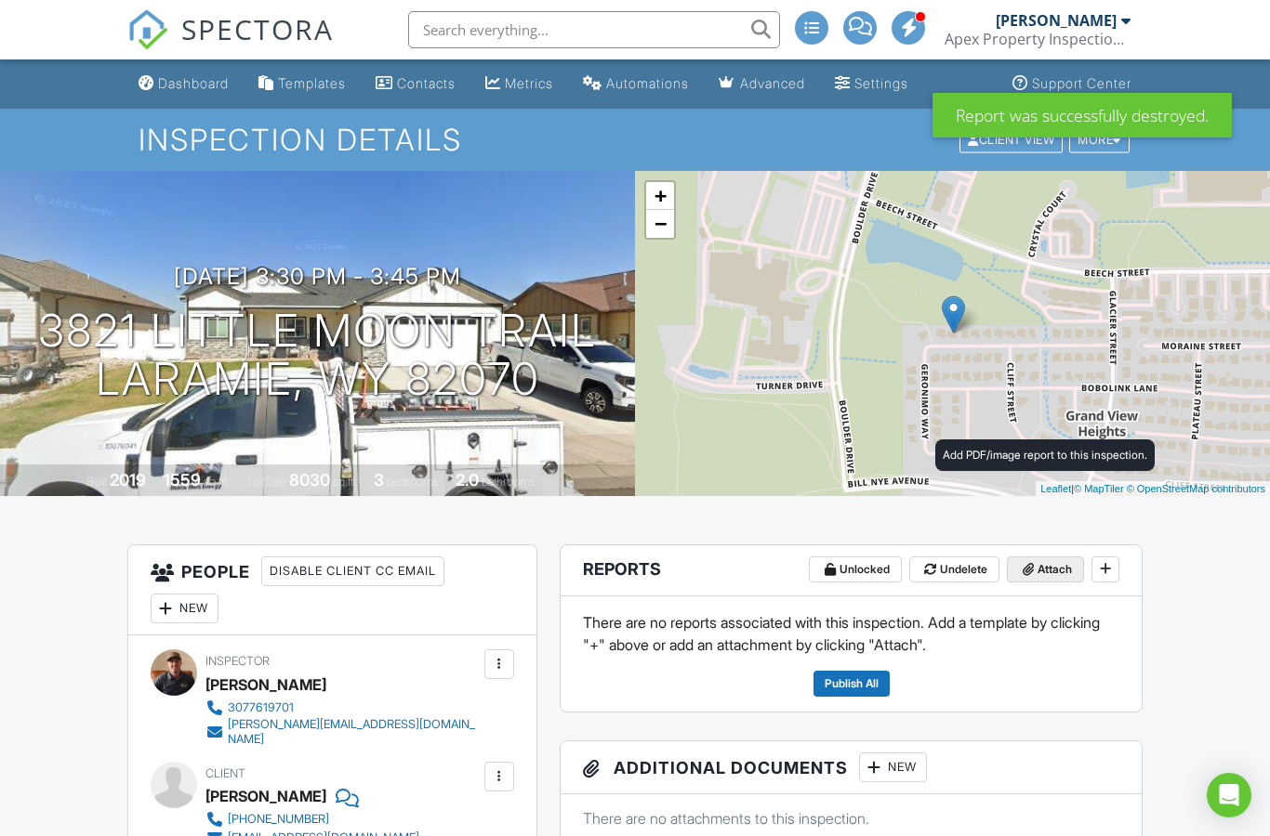
click at [1042, 560] on span "Attach" at bounding box center [1054, 569] width 34 height 19
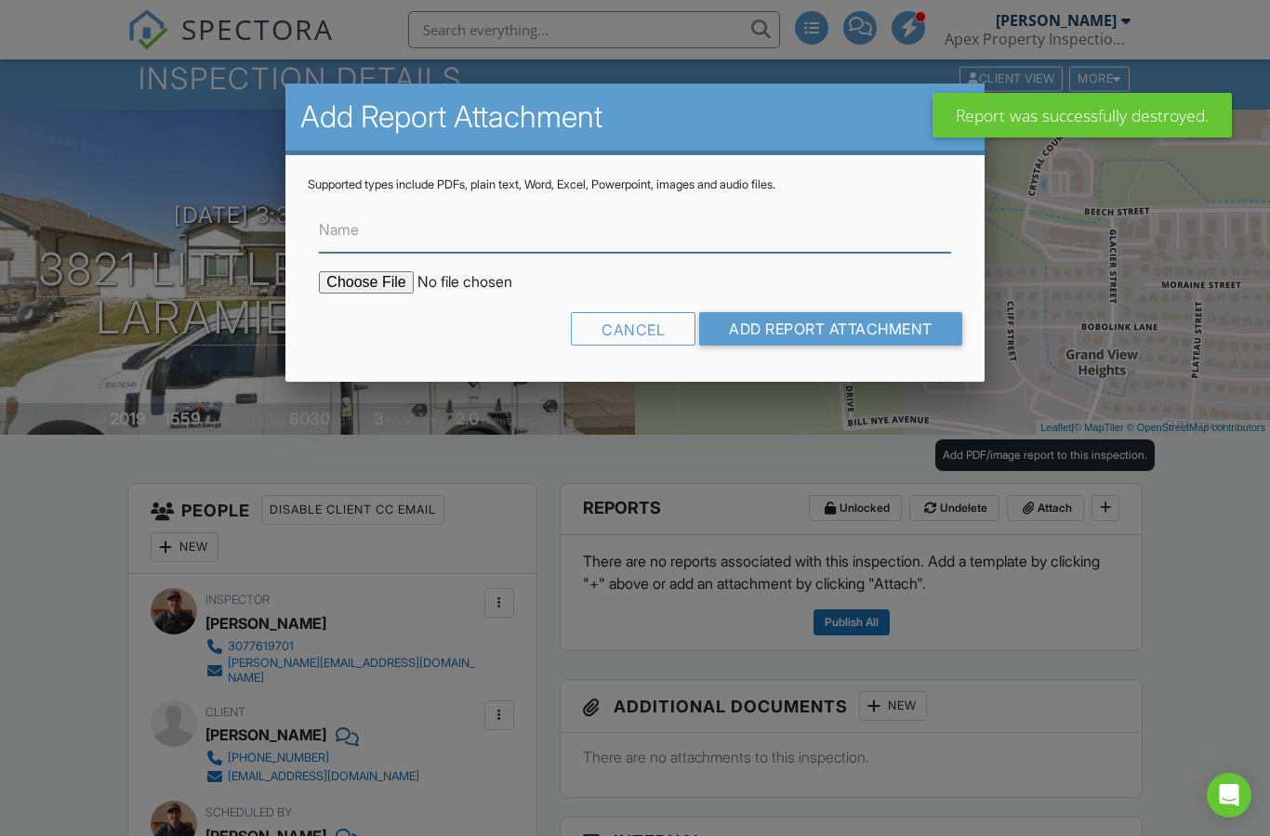
click at [531, 232] on input "Name" at bounding box center [634, 230] width 631 height 46
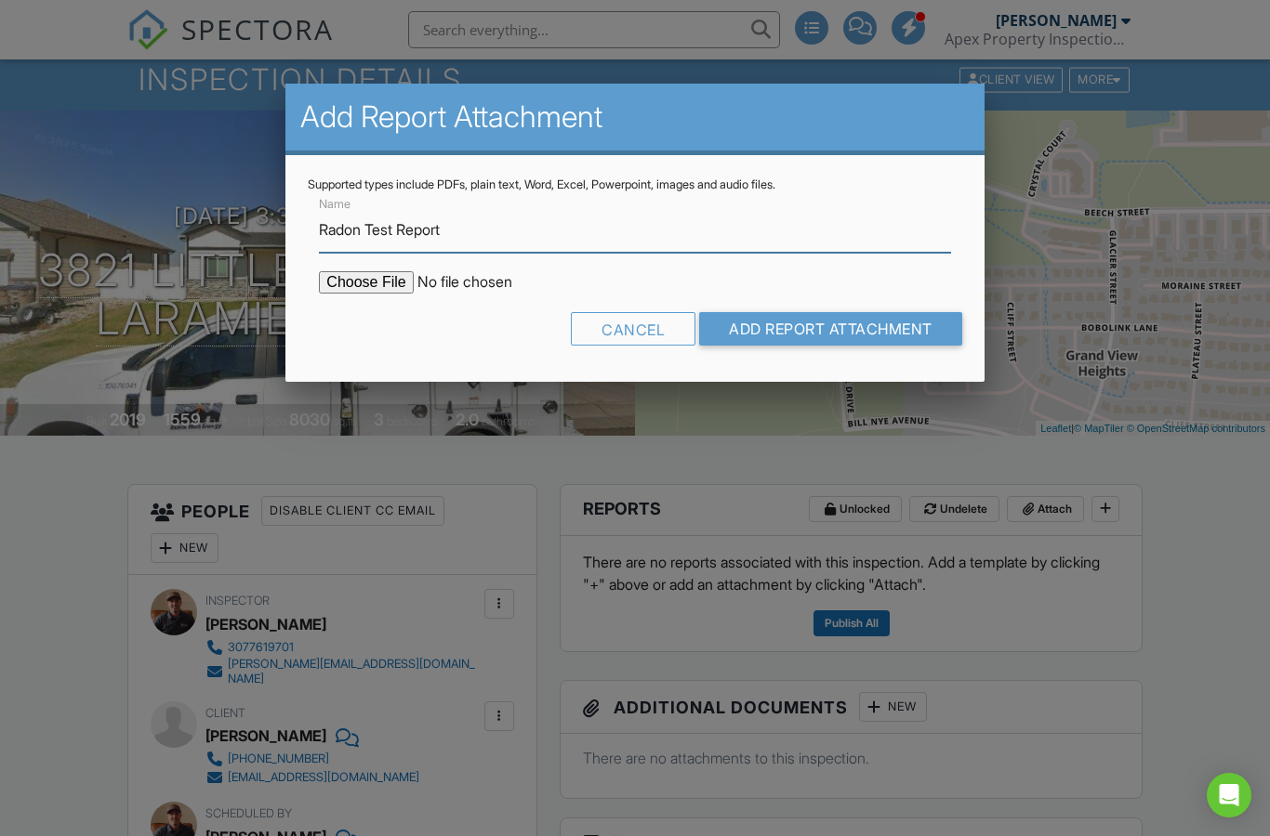
type input "Radon Test Report"
click at [385, 292] on input "file" at bounding box center [477, 282] width 316 height 22
type input "C:\fakepath\BreezeReport_3821 Little Moon_ForPrint.pdf"
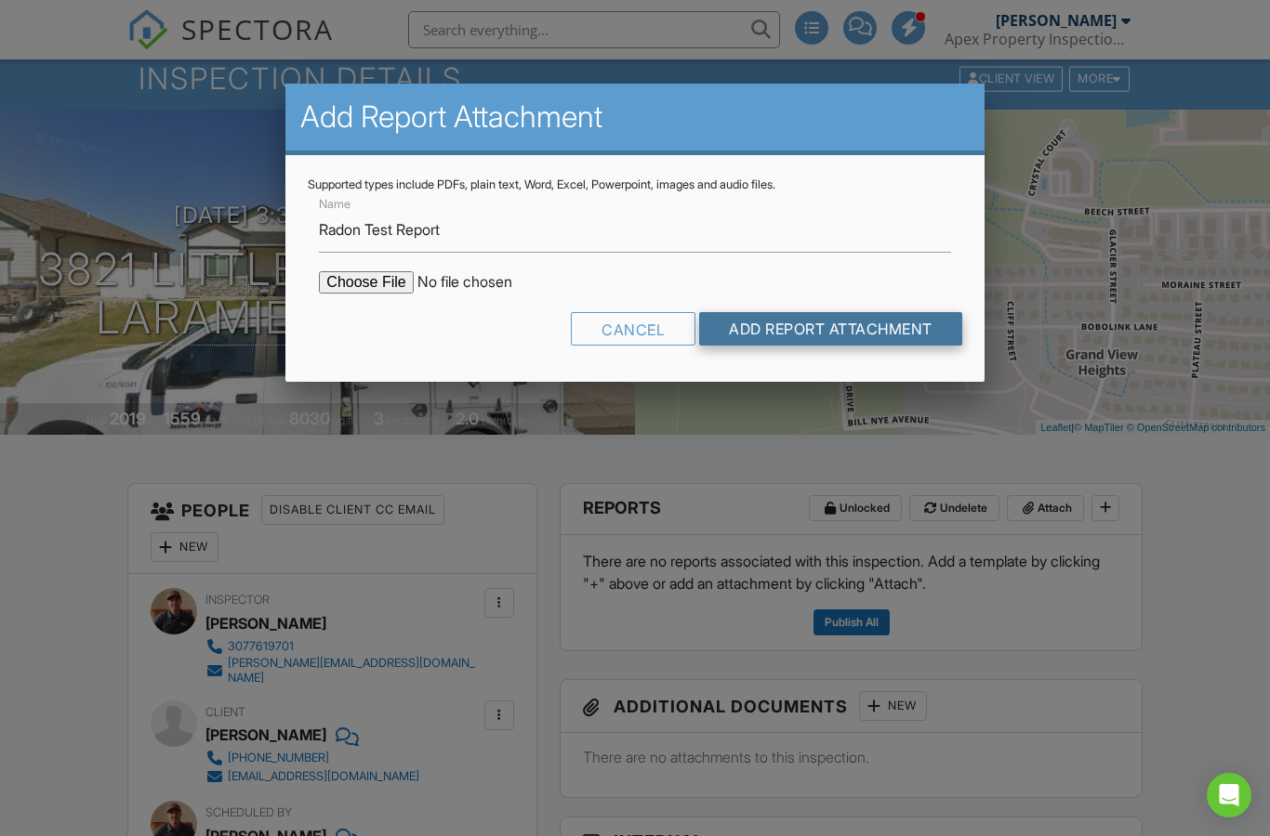
click at [841, 333] on input "Add Report Attachment" at bounding box center [830, 328] width 263 height 33
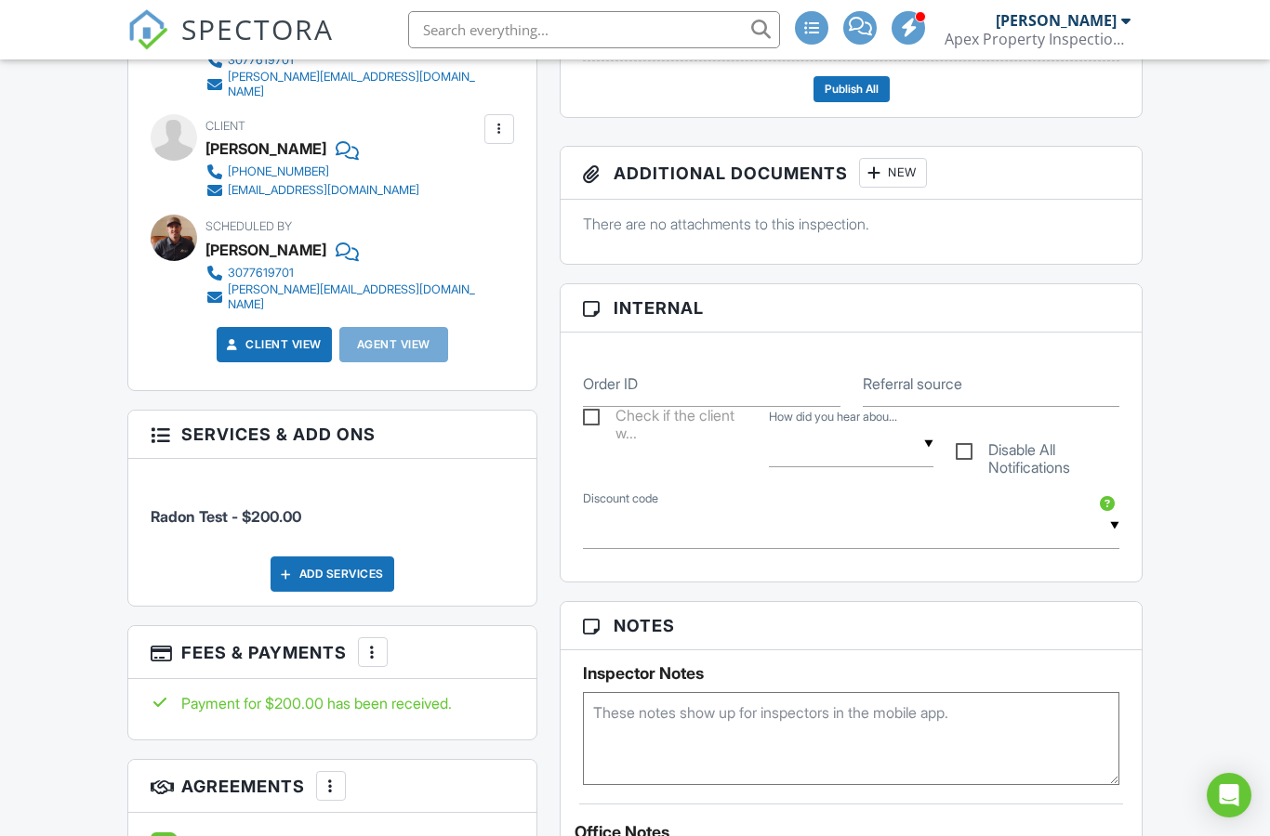
scroll to position [168, 0]
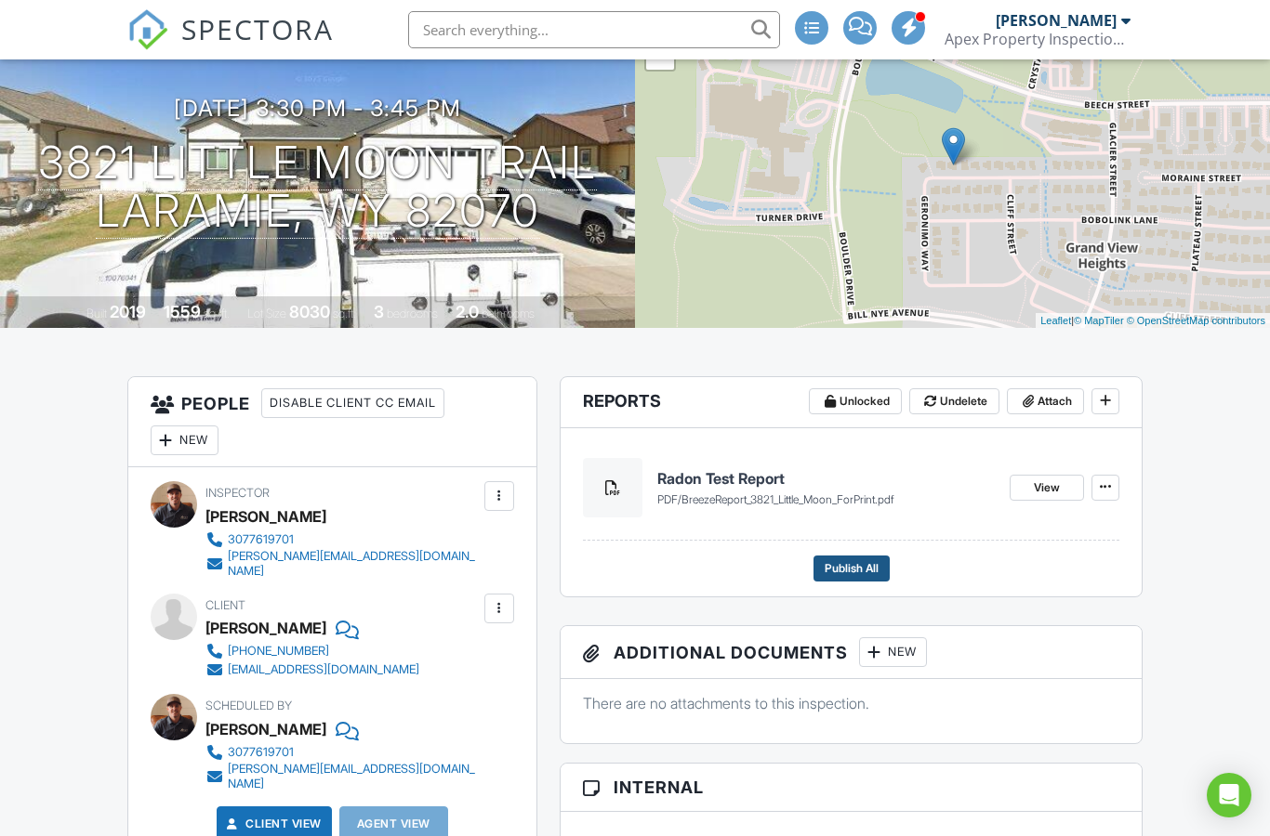
click at [839, 567] on span "Publish All" at bounding box center [851, 568] width 54 height 19
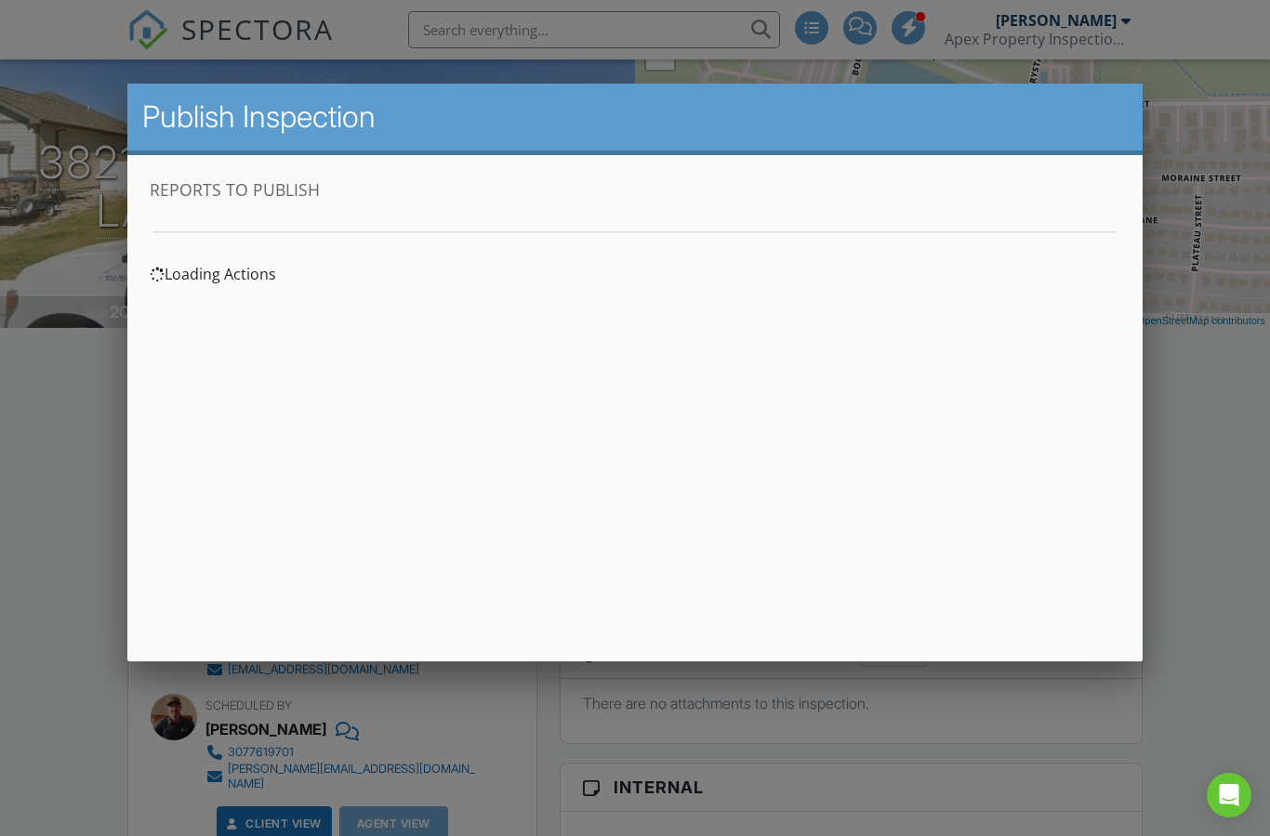
scroll to position [0, 0]
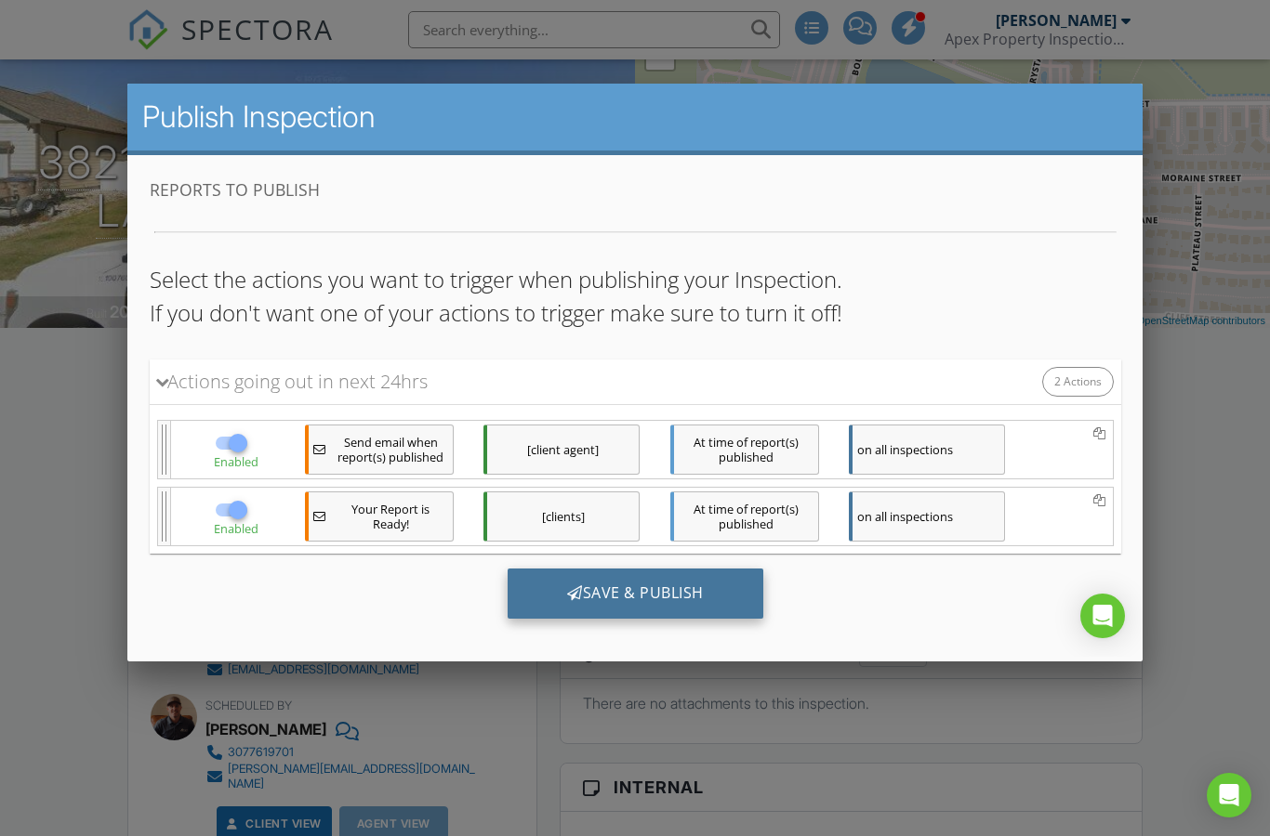
click at [704, 603] on div "Save & Publish" at bounding box center [635, 594] width 256 height 50
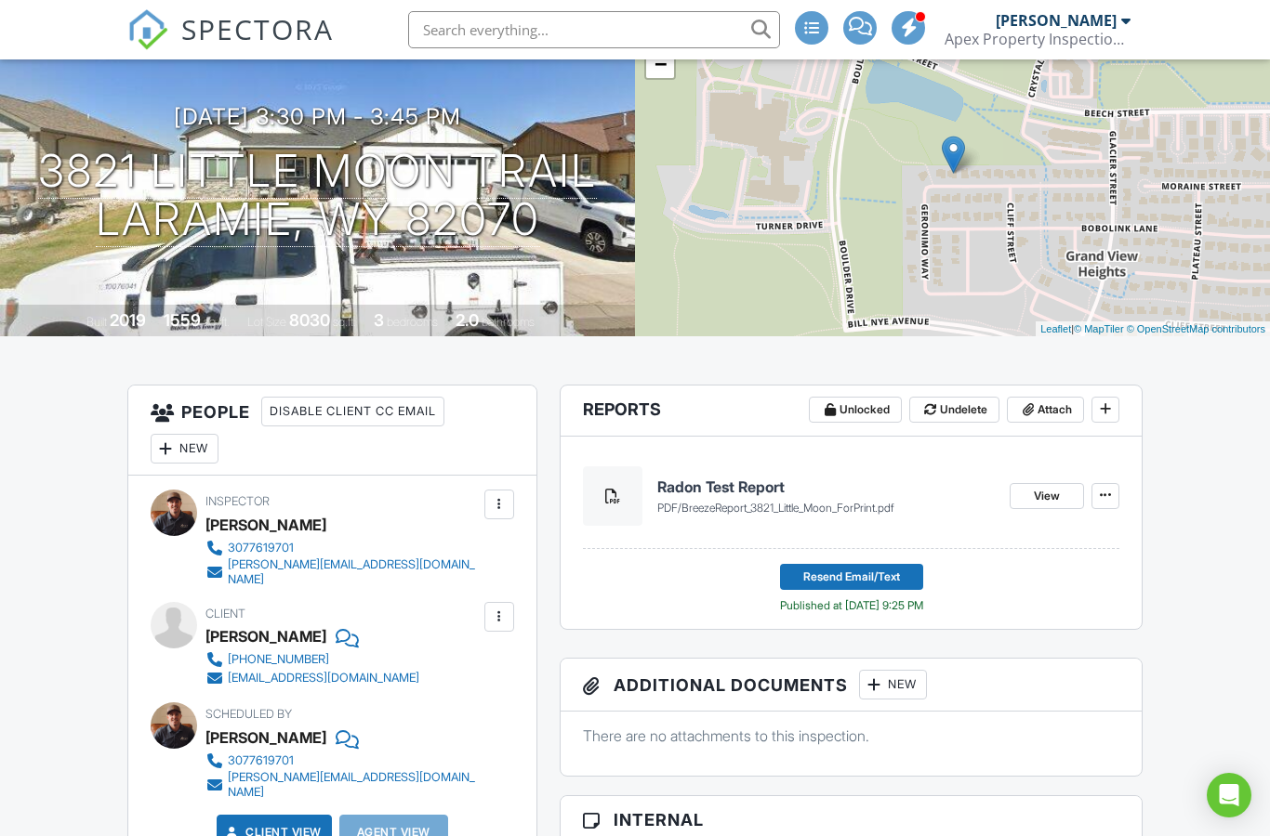
scroll to position [234, 0]
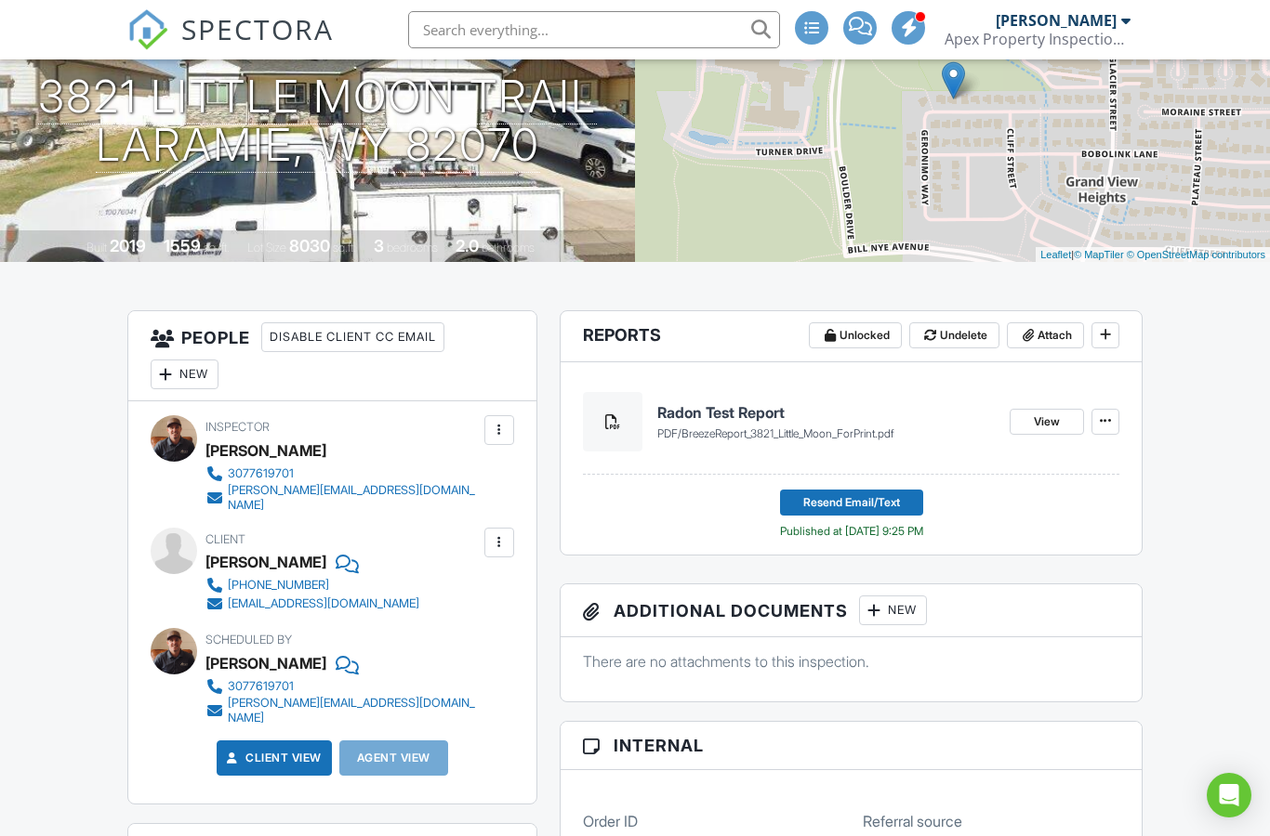
click at [297, 597] on div "[EMAIL_ADDRESS][DOMAIN_NAME]" at bounding box center [323, 604] width 191 height 15
drag, startPoint x: 348, startPoint y: 594, endPoint x: 229, endPoint y: 590, distance: 119.0
click at [229, 590] on div "[PHONE_NUMBER] [EMAIL_ADDRESS][DOMAIN_NAME]" at bounding box center [319, 594] width 229 height 37
copy div "[EMAIL_ADDRESS][DOMAIN_NAME]"
